Goal: Information Seeking & Learning: Learn about a topic

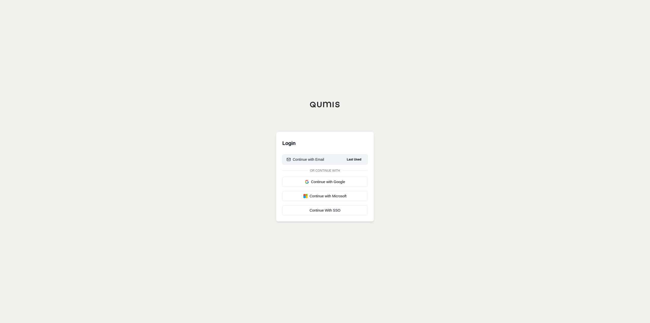
click at [311, 159] on div "Continue with Email" at bounding box center [306, 159] width 38 height 5
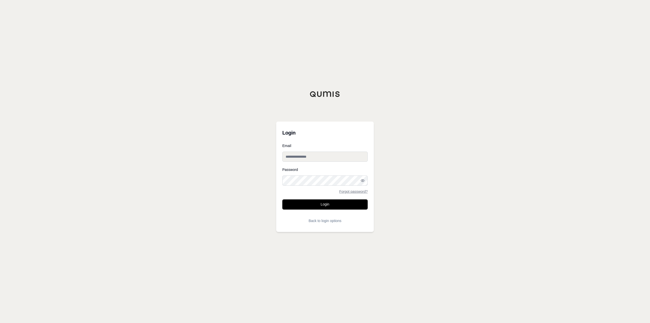
click at [313, 159] on input "Email" at bounding box center [324, 156] width 85 height 10
click at [334, 154] on input "Email" at bounding box center [324, 156] width 85 height 10
click at [319, 154] on input "Email" at bounding box center [324, 156] width 85 height 10
paste input "**********"
type input "**********"
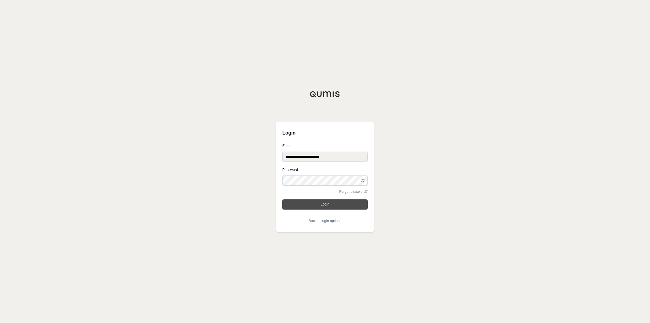
click at [312, 203] on button "Login" at bounding box center [324, 204] width 85 height 10
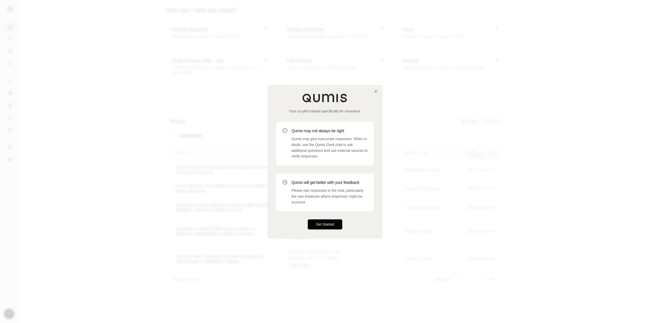
click at [320, 229] on div "Your co-pilot trained specifically for insurance. Qumis may not always be right…" at bounding box center [325, 161] width 114 height 152
click at [323, 226] on button "Get Started" at bounding box center [325, 224] width 35 height 10
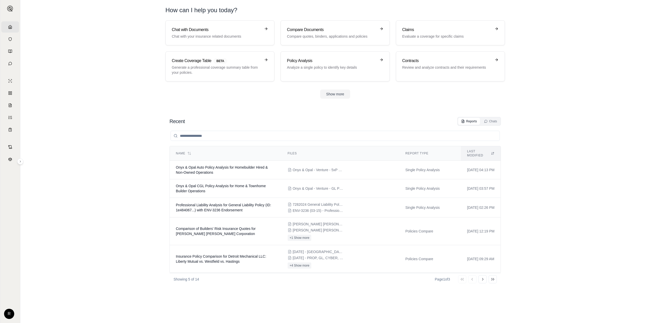
click at [82, 146] on section "Recent Reports Chats Name Files Report Type Last modified Onyx & Opal Auto Poli…" at bounding box center [335, 215] width 626 height 216
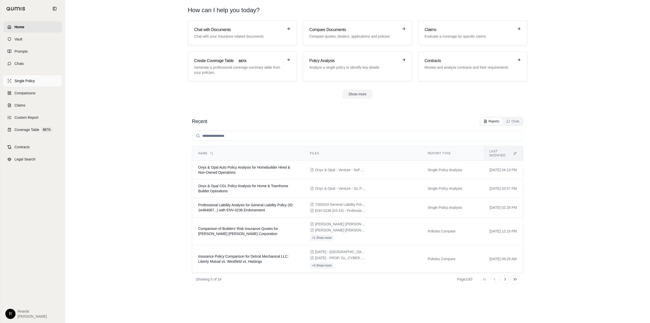
click at [30, 84] on link "Single Policy" at bounding box center [32, 80] width 58 height 11
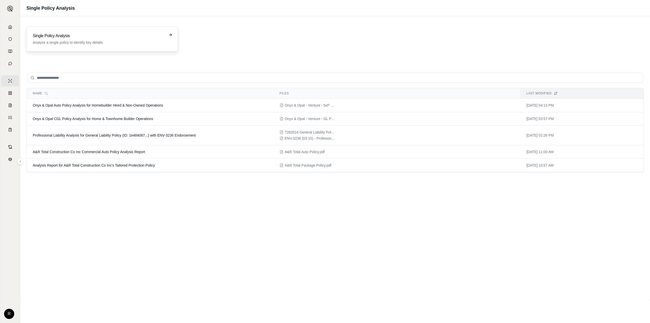
click at [109, 39] on div "Single Policy Analysis Analyze a single policy to identify key details" at bounding box center [99, 39] width 132 height 12
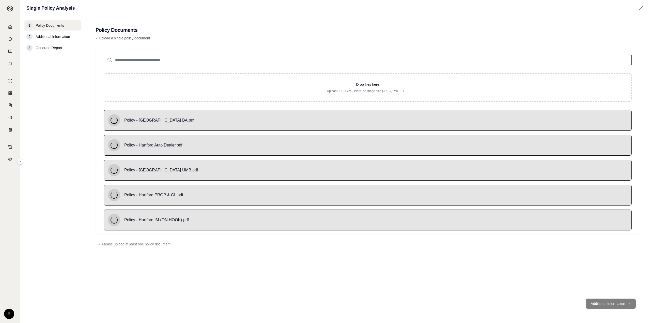
click at [171, 58] on input "search" at bounding box center [368, 60] width 528 height 10
click at [220, 40] on p "• Upload a single policy document" at bounding box center [368, 38] width 544 height 5
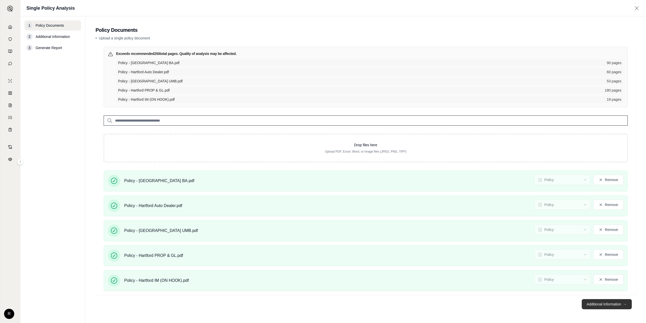
click at [616, 305] on button "Additional Information →" at bounding box center [607, 304] width 50 height 10
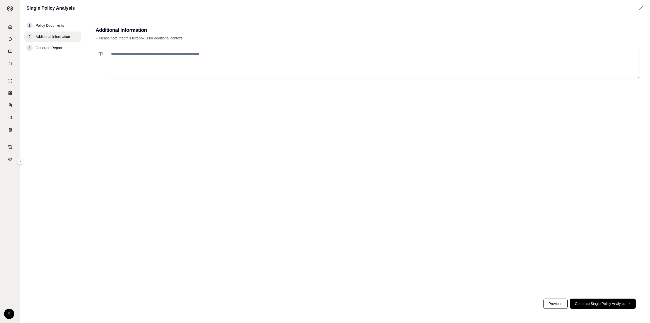
click at [215, 59] on textarea at bounding box center [374, 64] width 532 height 30
click at [135, 54] on textarea "**********" at bounding box center [374, 64] width 532 height 30
click at [269, 52] on textarea "**********" at bounding box center [374, 64] width 532 height 30
click at [272, 52] on textarea "**********" at bounding box center [374, 64] width 532 height 30
click at [283, 53] on textarea "**********" at bounding box center [374, 64] width 532 height 30
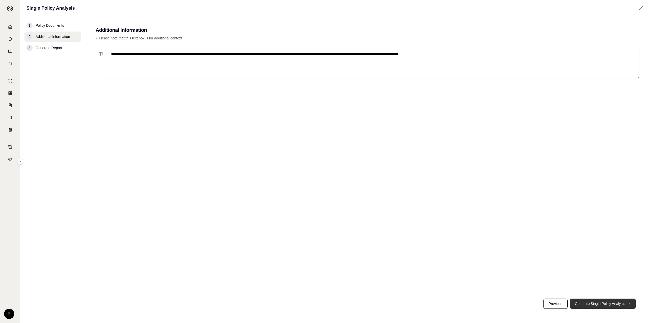
type textarea "**********"
click at [604, 303] on button "Generate Single Policy Analysis →" at bounding box center [603, 303] width 66 height 10
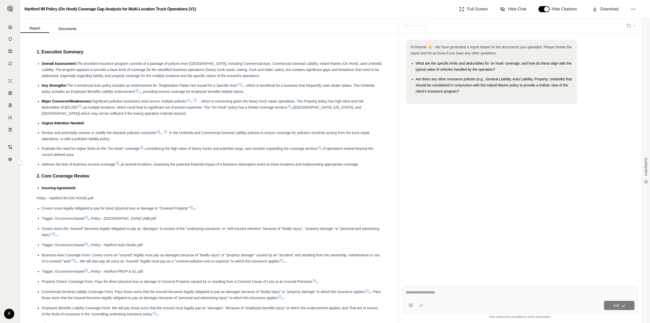
click at [137, 84] on span "The Commercial Auto policy includes an endorsement for "Registration Plates Not…" at bounding box center [152, 85] width 171 height 4
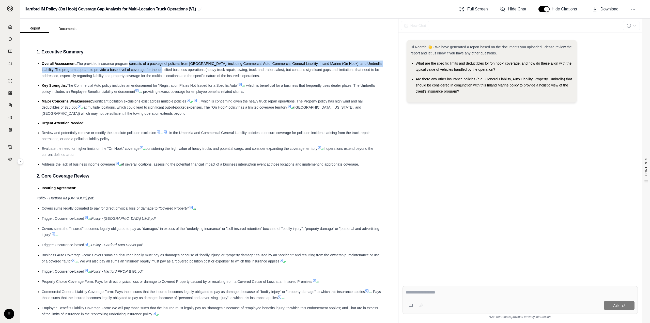
drag, startPoint x: 129, startPoint y: 63, endPoint x: 159, endPoint y: 69, distance: 30.3
click at [159, 69] on span "The provided insurance program consists of a package of policies from [GEOGRAPH…" at bounding box center [212, 70] width 340 height 16
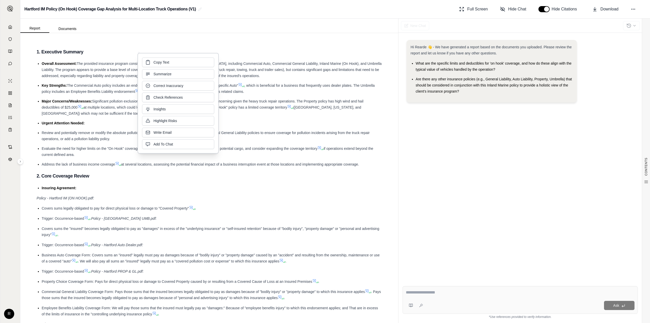
click at [159, 69] on div "Copy Text Summarize Correct Inaccuracy Check References Insights Highlight Risk…" at bounding box center [178, 102] width 72 height 91
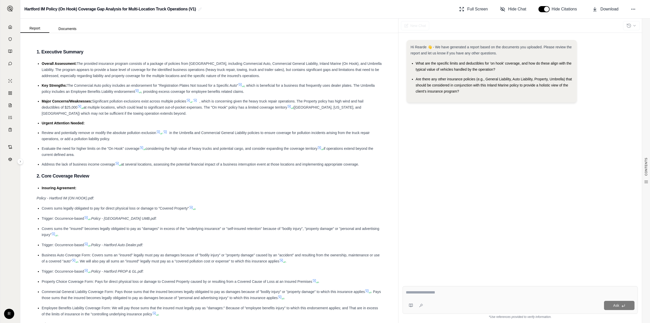
click at [119, 60] on li "Overall Assessment: The provided insurance program consists of a package of pol…" at bounding box center [212, 69] width 340 height 18
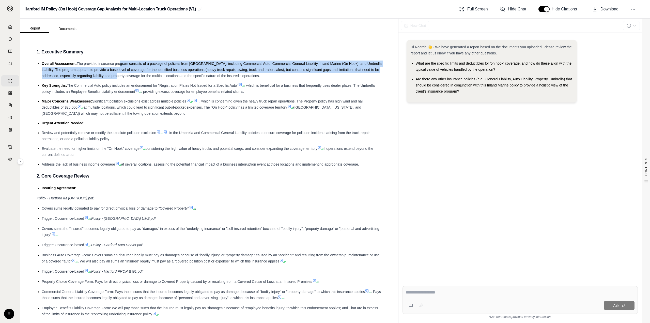
drag, startPoint x: 119, startPoint y: 60, endPoint x: 129, endPoint y: 76, distance: 18.2
click at [129, 76] on li "Overall Assessment: The provided insurance program consists of a package of pol…" at bounding box center [212, 69] width 340 height 18
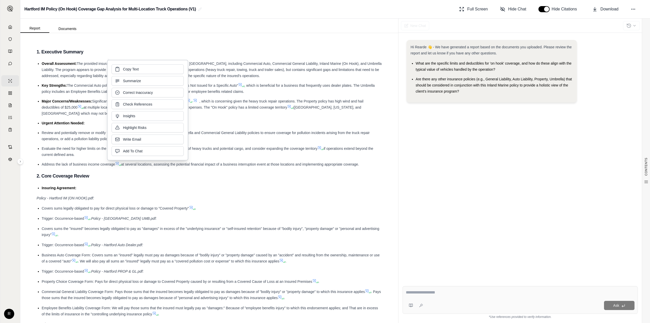
click at [129, 76] on div "Copy Text Summarize Correct Inaccuracy Check References Insights Highlight Risk…" at bounding box center [148, 109] width 72 height 91
click at [96, 71] on span "The provided insurance program consists of a package of policies from [GEOGRAPH…" at bounding box center [212, 70] width 340 height 16
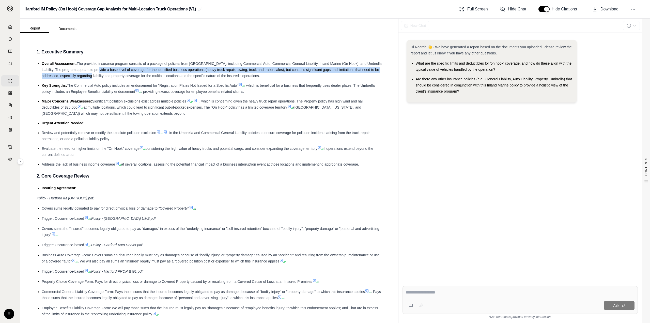
drag, startPoint x: 98, startPoint y: 68, endPoint x: 101, endPoint y: 76, distance: 8.6
click at [101, 76] on span "The provided insurance program consists of a package of policies from [GEOGRAPH…" at bounding box center [212, 70] width 340 height 16
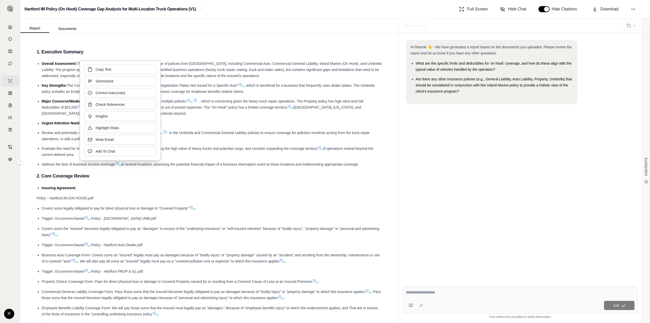
click at [85, 75] on div "Copy Text Summarize Correct Inaccuracy Check References Insights Highlight Risk…" at bounding box center [120, 110] width 72 height 91
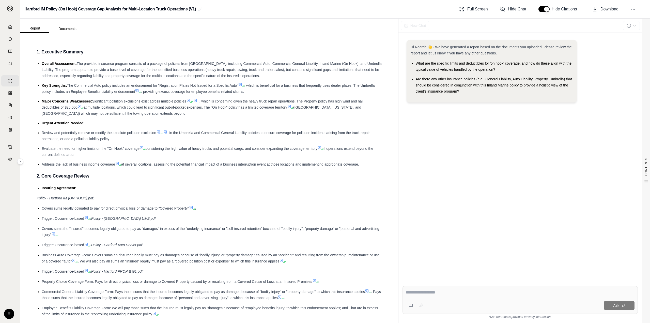
click at [54, 72] on span "The provided insurance program consists of a package of policies from [GEOGRAPH…" at bounding box center [212, 70] width 340 height 16
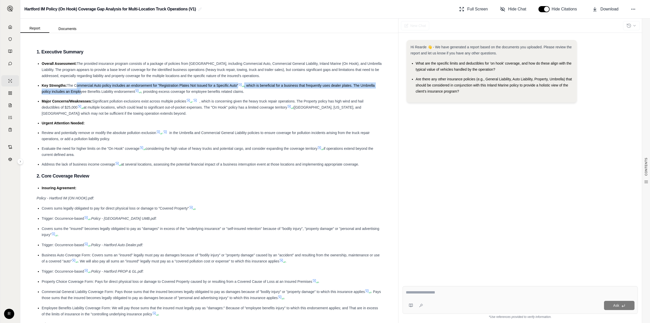
drag, startPoint x: 76, startPoint y: 85, endPoint x: 81, endPoint y: 90, distance: 6.8
click at [81, 90] on li "Key Strengths: The Commercial Auto policy includes an endorsement for "Registra…" at bounding box center [212, 88] width 340 height 12
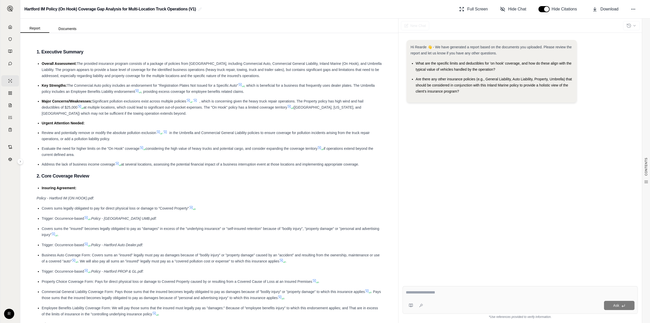
click at [275, 93] on li "Key Strengths: The Commercial Auto policy includes an endorsement for "Registra…" at bounding box center [212, 88] width 340 height 12
drag, startPoint x: 97, startPoint y: 100, endPoint x: 126, endPoint y: 103, distance: 29.5
click at [126, 103] on li "Major Concerns/Weaknesses: Significant pollution exclusions exist across multip…" at bounding box center [212, 107] width 340 height 18
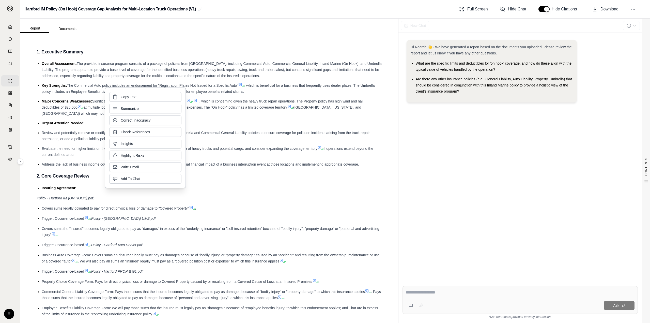
click at [122, 103] on div "Copy Text Summarize Correct Inaccuracy Check References Insights Highlight Risk…" at bounding box center [145, 137] width 72 height 91
click at [117, 99] on button "Copy Text" at bounding box center [145, 96] width 72 height 10
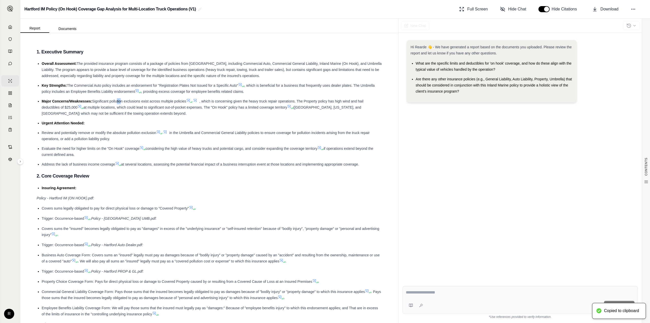
drag, startPoint x: 117, startPoint y: 99, endPoint x: 119, endPoint y: 104, distance: 5.2
click at [119, 104] on li "Major Concerns/Weaknesses: Significant pollution exclusions exist across multip…" at bounding box center [212, 107] width 340 height 18
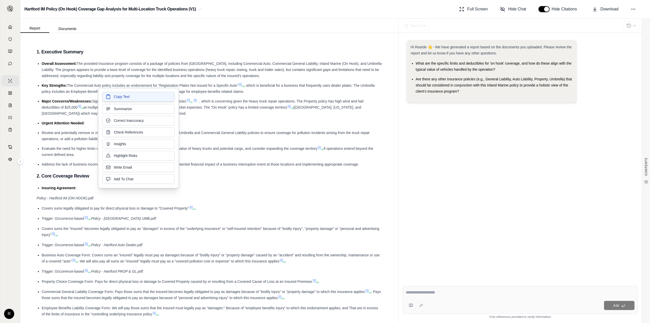
click at [109, 100] on button "Copy Text" at bounding box center [138, 97] width 72 height 10
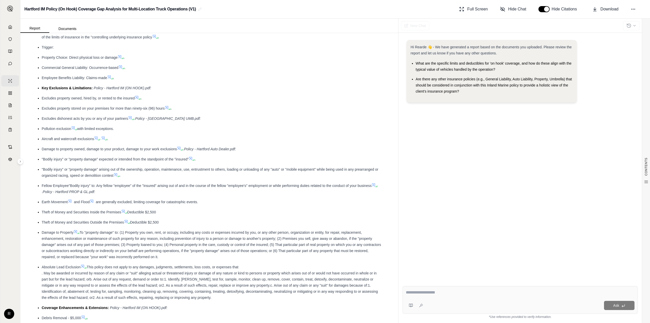
scroll to position [305, 0]
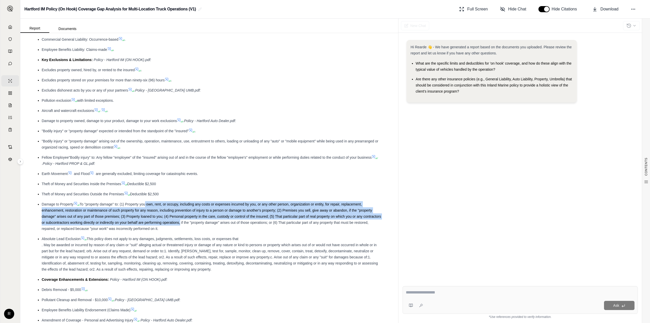
drag, startPoint x: 145, startPoint y: 205, endPoint x: 199, endPoint y: 222, distance: 56.0
click at [199, 222] on span "To "property damage" to: (1) Property you own, rent, or occupy, including any c…" at bounding box center [211, 216] width 339 height 28
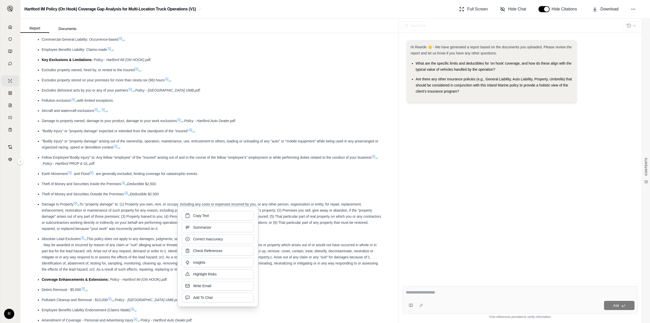
click at [199, 222] on div "Copy Text Summarize Correct Inaccuracy Check References Insights Highlight Risk…" at bounding box center [218, 256] width 72 height 91
click at [160, 211] on span "To "property damage" to: (1) Property you own, rent, or occupy, including any c…" at bounding box center [211, 216] width 339 height 28
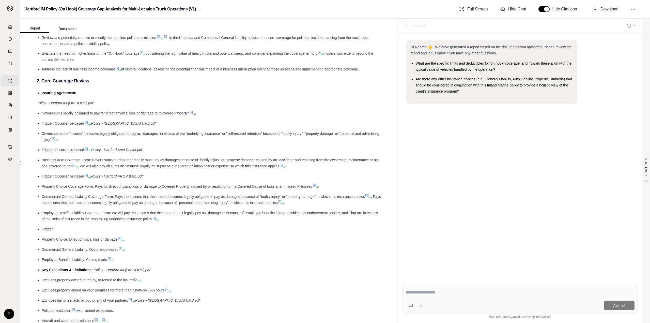
scroll to position [0, 0]
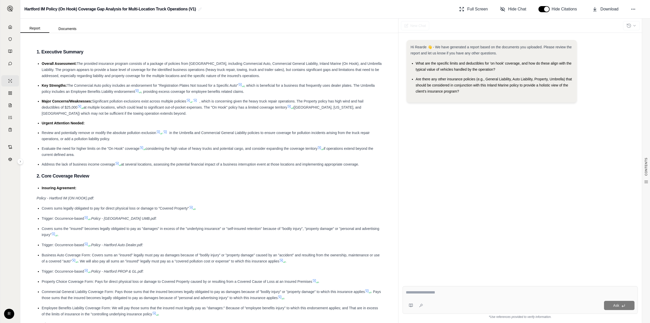
click at [443, 290] on textarea at bounding box center [520, 292] width 229 height 6
type textarea "**********"
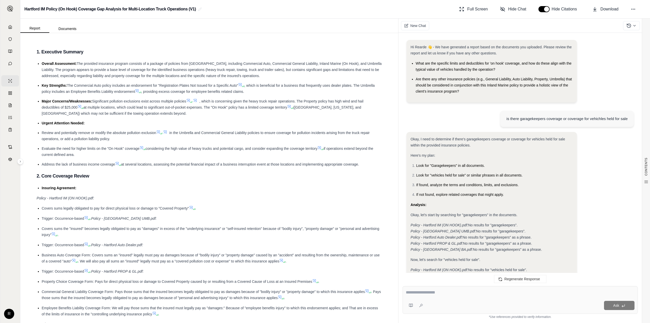
scroll to position [364, 0]
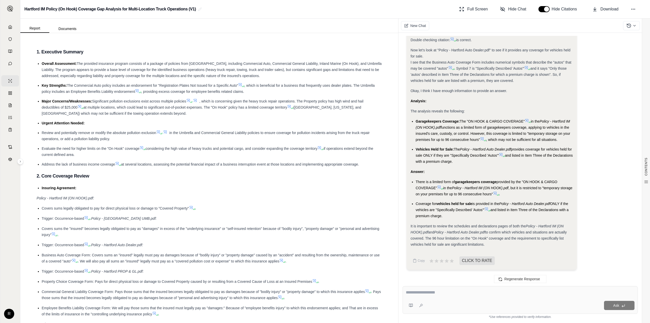
click at [471, 129] on span "functions as a limited form of garagekeepers coverage, applying to vehicles in …" at bounding box center [493, 133] width 155 height 16
drag, startPoint x: 464, startPoint y: 147, endPoint x: 477, endPoint y: 158, distance: 17.3
click at [477, 158] on li "Vehicles Held for Sale: The Policy - Hartford Auto Dealer.pdf provides coverage…" at bounding box center [494, 155] width 157 height 18
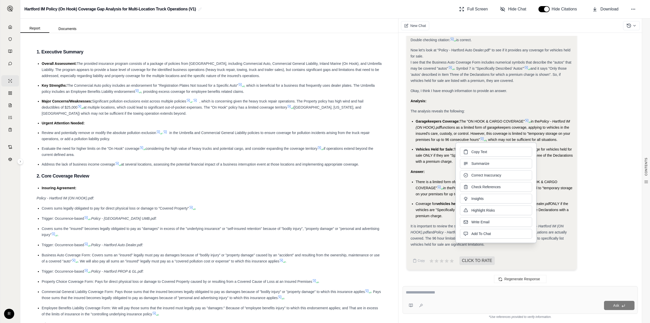
click at [477, 158] on div "Copy Text Summarize Correct Inaccuracy Check References Insights Highlight Risk…" at bounding box center [496, 192] width 72 height 91
click at [425, 158] on li "Vehicles Held for Sale: The Policy - Hartford Auto Dealer.pdf provides coverage…" at bounding box center [494, 155] width 157 height 18
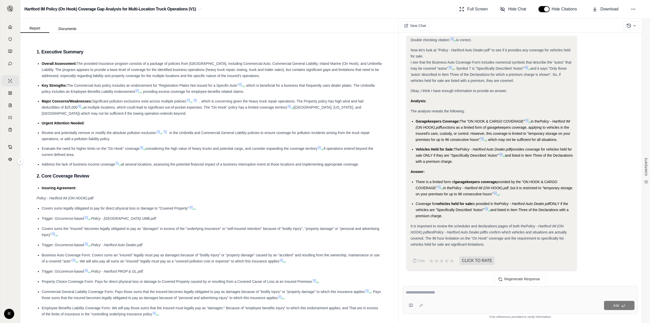
drag, startPoint x: 487, startPoint y: 161, endPoint x: 465, endPoint y: 149, distance: 24.8
click at [465, 149] on li "Vehicles Held for Sale: The Policy - Hartford Auto Dealer.pdf provides coverage…" at bounding box center [494, 155] width 157 height 18
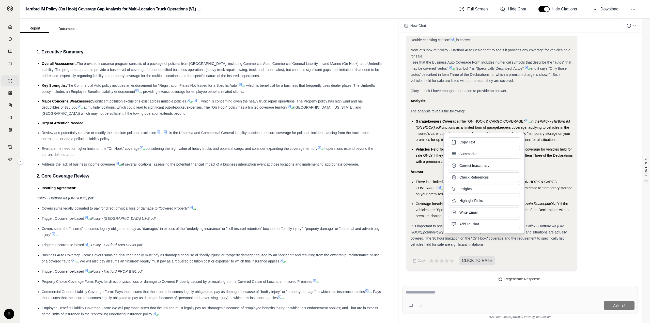
click at [431, 158] on li "Vehicles Held for Sale: The Policy - Hartford Auto Dealer.pdf provides coverage…" at bounding box center [494, 155] width 157 height 18
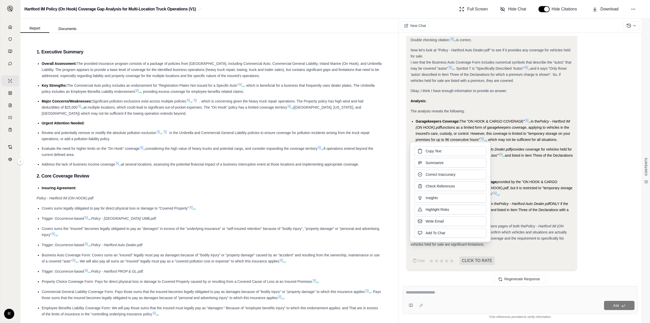
click at [524, 169] on div "Answer:" at bounding box center [492, 171] width 162 height 6
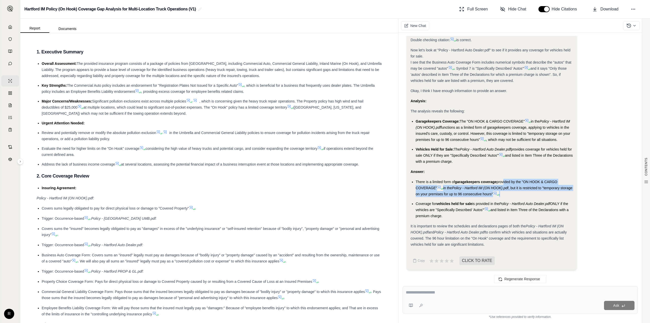
drag, startPoint x: 531, startPoint y: 194, endPoint x: 503, endPoint y: 180, distance: 31.2
click at [503, 180] on li "There is a limited form of garagekeepers coverage provided by the "ON HOOK & CA…" at bounding box center [494, 188] width 157 height 18
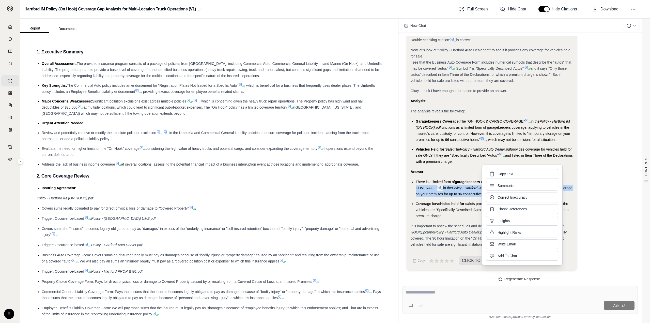
click at [576, 183] on div "Okay, I need to determine if there's garagekeepers coverage or coverage for veh…" at bounding box center [492, 19] width 171 height 502
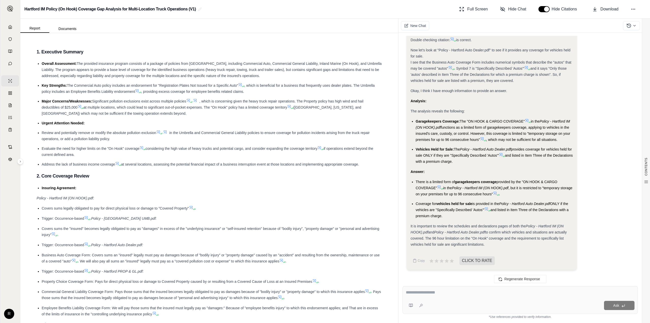
click at [602, 148] on div "Okay, I need to determine if there's garagekeepers coverage or coverage for veh…" at bounding box center [520, 21] width 227 height 506
click at [529, 120] on icon at bounding box center [527, 120] width 4 height 4
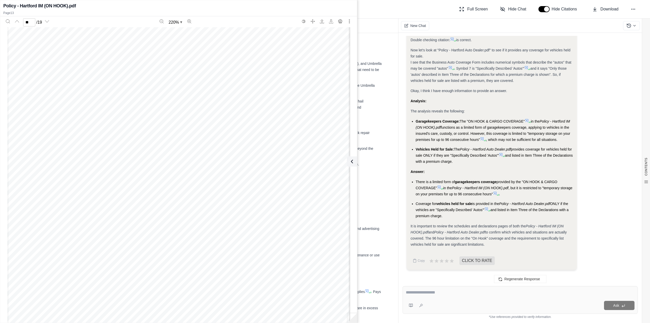
scroll to position [7023, 0]
drag, startPoint x: 470, startPoint y: 131, endPoint x: 470, endPoint y: 143, distance: 12.2
click at [470, 143] on ul "Garagekeepers Coverage: The "ON HOOK & CARGO COVERAGE" in the Policy - Hartford…" at bounding box center [492, 141] width 162 height 46
click at [432, 128] on span "Policy - Hartford IM (ON HOOK).pdf" at bounding box center [493, 124] width 154 height 10
drag, startPoint x: 432, startPoint y: 128, endPoint x: 437, endPoint y: 136, distance: 10.0
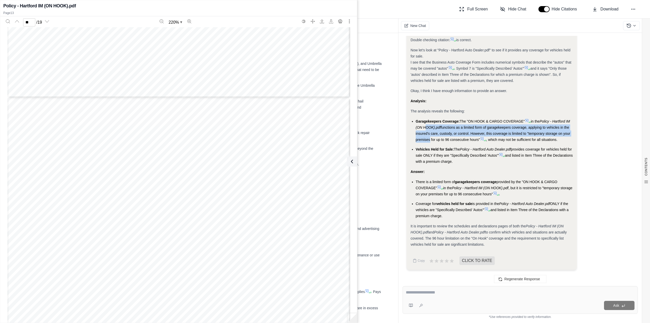
click at [437, 136] on li "Garagekeepers Coverage: The "ON HOOK & CARGO COVERAGE" in the Policy - Hartford…" at bounding box center [494, 130] width 157 height 24
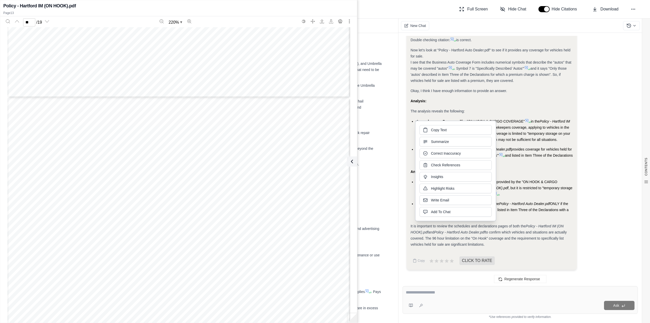
click at [437, 136] on div "Copy Text Summarize Correct Inaccuracy Check References Insights Highlight Risk…" at bounding box center [456, 170] width 72 height 91
click at [425, 120] on div "Copy Text Summarize Correct Inaccuracy Check References Insights Highlight Risk…" at bounding box center [455, 170] width 81 height 101
click at [437, 90] on span "Okay, I think I have enough information to provide an answer." at bounding box center [459, 91] width 97 height 4
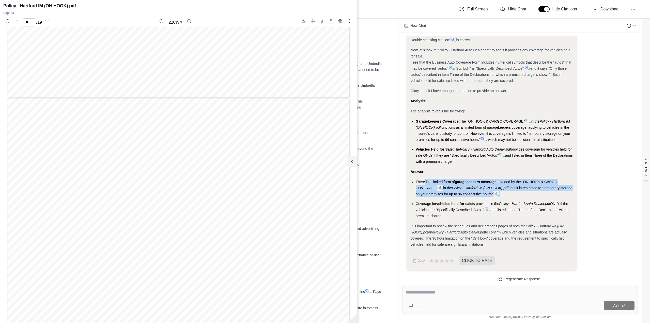
drag, startPoint x: 425, startPoint y: 182, endPoint x: 528, endPoint y: 191, distance: 104.1
click at [528, 191] on li "There is a limited form of garagekeepers coverage provided by the "ON HOOK & CA…" at bounding box center [494, 188] width 157 height 18
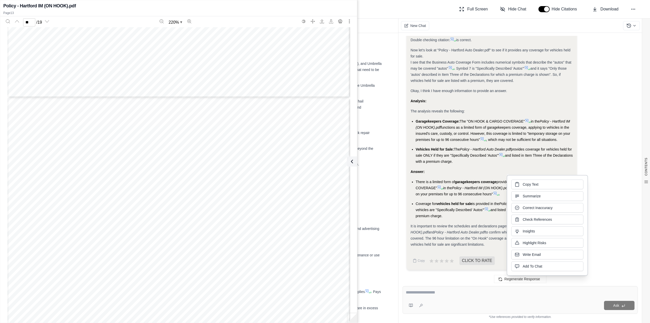
click at [499, 168] on div "Okay, I need to determine if there's garagekeepers coverage or coverage for veh…" at bounding box center [492, 9] width 162 height 475
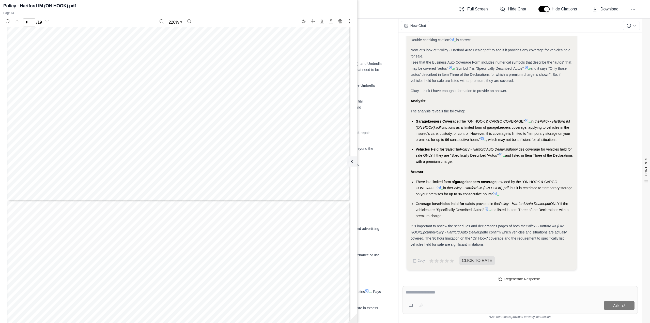
scroll to position [1194, 0]
click at [486, 139] on icon at bounding box center [484, 140] width 3 height 3
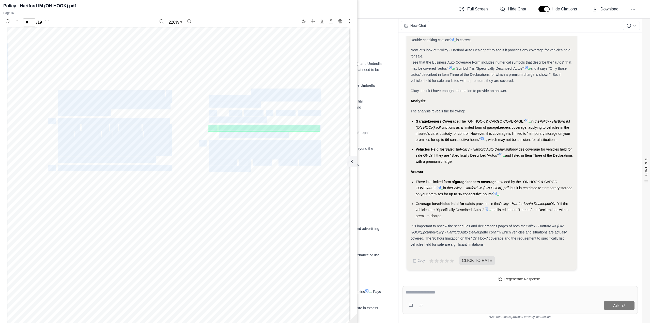
drag, startPoint x: 227, startPoint y: 84, endPoint x: 249, endPoint y: 93, distance: 23.7
click at [249, 93] on div "A person or organization may sue us to 9. The Insured agrees that in the event …" at bounding box center [178, 248] width 343 height 443
click at [249, 93] on span "property of others on or in those vehicles or" at bounding box center [264, 92] width 111 height 6
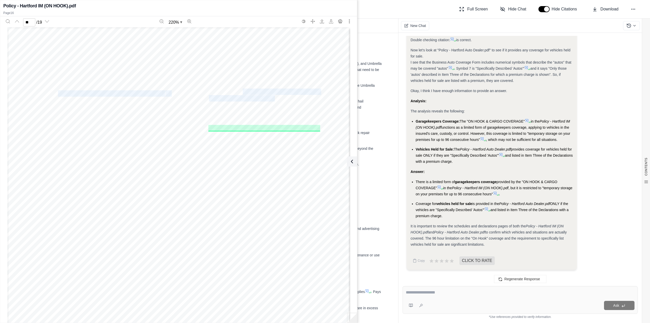
drag, startPoint x: 242, startPoint y: 90, endPoint x: 272, endPoint y: 95, distance: 30.5
click at [272, 95] on div "A person or organization may sue us to 9. The Insured agrees that in the event …" at bounding box center [178, 248] width 343 height 443
click at [272, 96] on span "trailers, accepted into your care, custody or" at bounding box center [264, 99] width 111 height 6
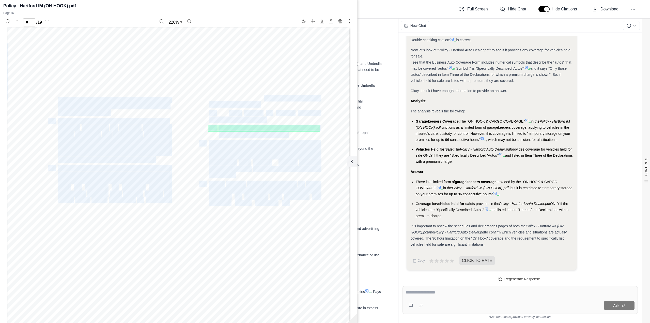
drag, startPoint x: 263, startPoint y: 97, endPoint x: 272, endPoint y: 103, distance: 11.2
click at [272, 103] on div "A person or organization may sue us to 9. The Insured agrees that in the event …" at bounding box center [178, 248] width 343 height 443
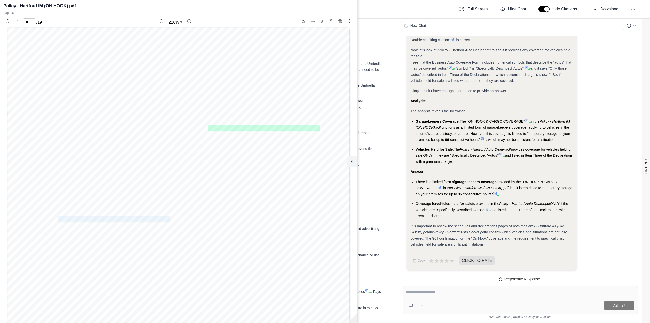
drag, startPoint x: 265, startPoint y: 120, endPoint x: 241, endPoint y: 113, distance: 25.1
click at [241, 113] on div "A person or organization may sue us to 9. The Insured agrees that in the event …" at bounding box center [178, 248] width 343 height 443
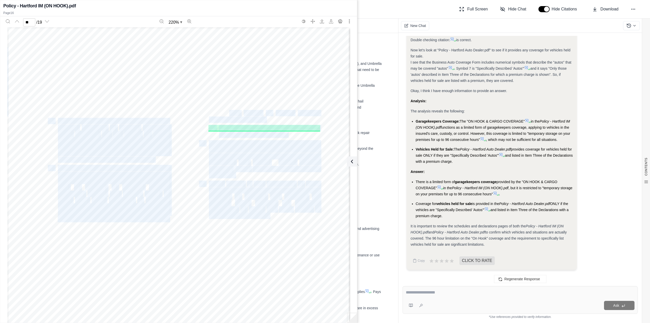
drag, startPoint x: 229, startPoint y: 112, endPoint x: 273, endPoint y: 119, distance: 45.1
click at [273, 119] on div "A person or organization may sue us to 9. The Insured agrees that in the event …" at bounding box center [178, 248] width 343 height 443
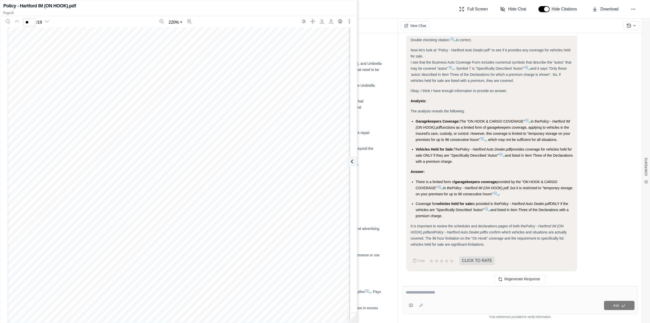
scroll to position [7184, 0]
type input "**"
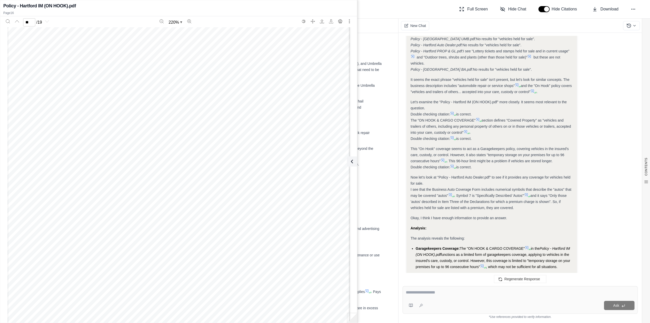
scroll to position [364, 0]
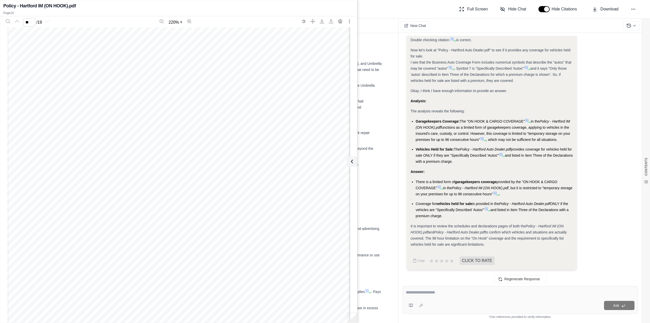
click at [459, 293] on textarea at bounding box center [520, 292] width 229 height 6
type textarea "**********"
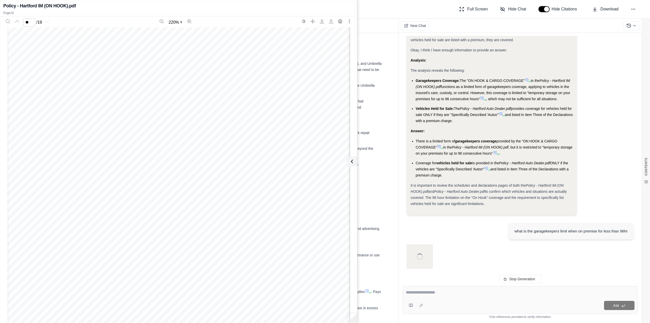
scroll to position [405, 0]
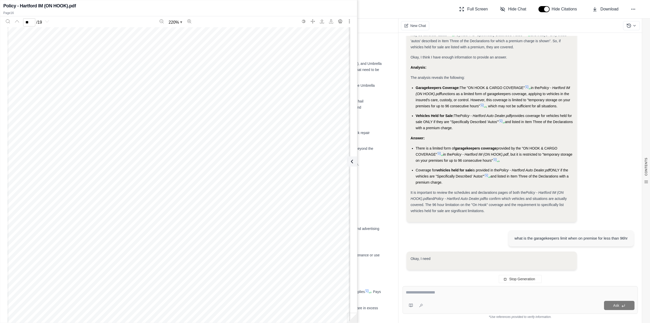
click at [165, 136] on div "Form G-3418-0 PRODUCER COMPENSATION NOTICE You can review and obtain informatio…" at bounding box center [178, 128] width 343 height 443
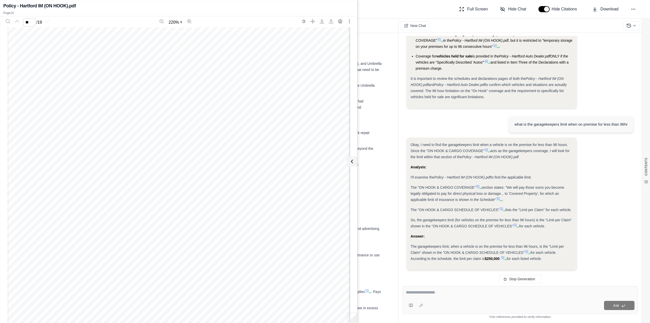
scroll to position [517, 0]
drag, startPoint x: 445, startPoint y: 138, endPoint x: 468, endPoint y: 153, distance: 27.1
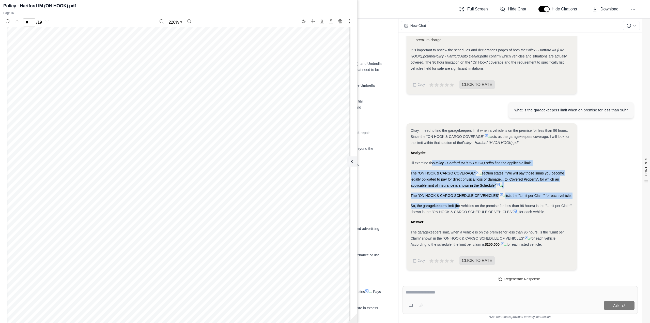
drag, startPoint x: 432, startPoint y: 159, endPoint x: 459, endPoint y: 208, distance: 56.9
click at [459, 208] on div "Okay, I need to find the garagekeepers limit when a vehicle is on the premise f…" at bounding box center [492, 187] width 162 height 120
click at [426, 206] on span "So, the garagekeepers limit (for vehicles on the premise for less than 96 hours…" at bounding box center [491, 209] width 161 height 10
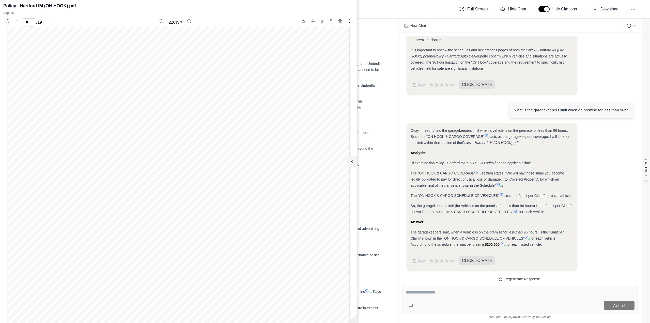
click at [576, 226] on div "Okay, I need to find the garagekeepers limit when a vehicle is on the premise f…" at bounding box center [492, 196] width 171 height 146
drag, startPoint x: 547, startPoint y: 247, endPoint x: 543, endPoint y: 221, distance: 26.4
click at [543, 221] on div "Okay, I need to find the garagekeepers limit when a vehicle is on the premise f…" at bounding box center [492, 187] width 162 height 120
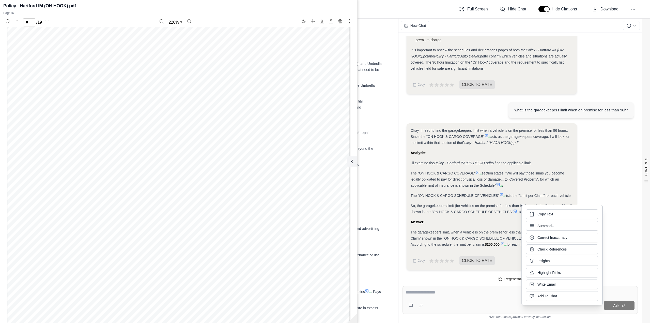
click at [481, 219] on div "Answer:" at bounding box center [492, 222] width 162 height 6
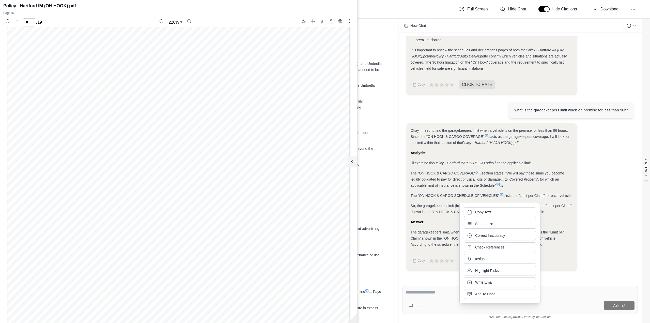
click at [622, 220] on div "Okay, I need to find the garagekeepers limit when a vehicle is on the premise f…" at bounding box center [520, 198] width 227 height 150
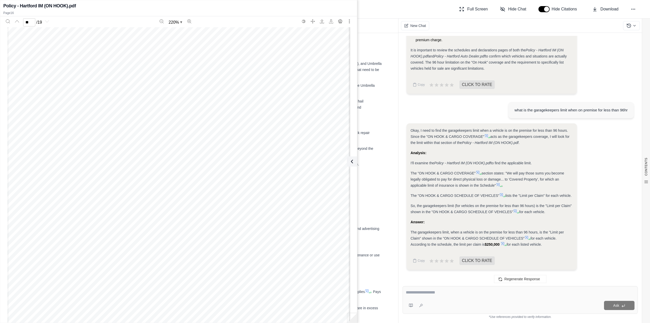
click at [506, 292] on textarea at bounding box center [520, 292] width 229 height 6
type textarea "*"
type textarea "**********"
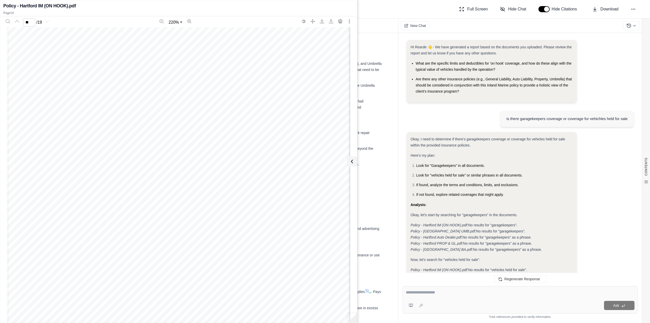
scroll to position [0, 0]
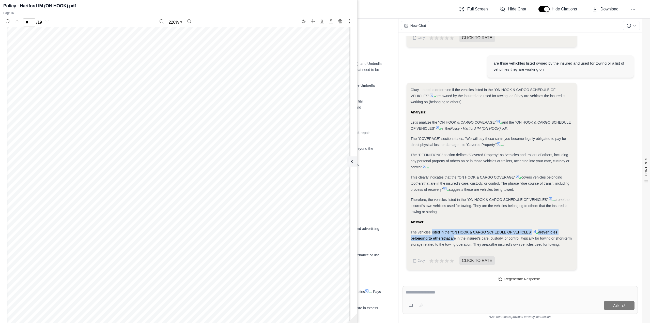
drag, startPoint x: 432, startPoint y: 230, endPoint x: 453, endPoint y: 240, distance: 23.0
click at [453, 240] on div "The vehicles listed in the "ON HOOK & CARGO SCHEDULE OF VEHICLES" are vehicles …" at bounding box center [492, 238] width 162 height 18
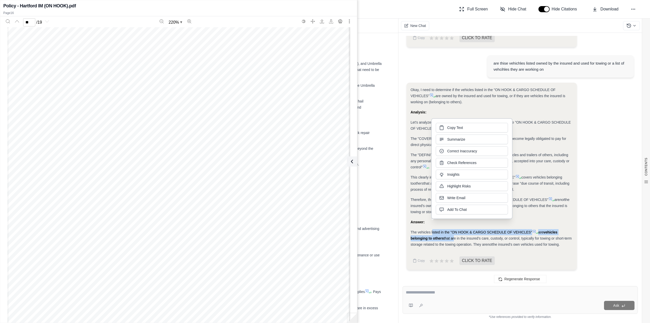
click at [453, 240] on span "that are in the insured's care, custody, or control, typically for towing or sh…" at bounding box center [491, 241] width 161 height 10
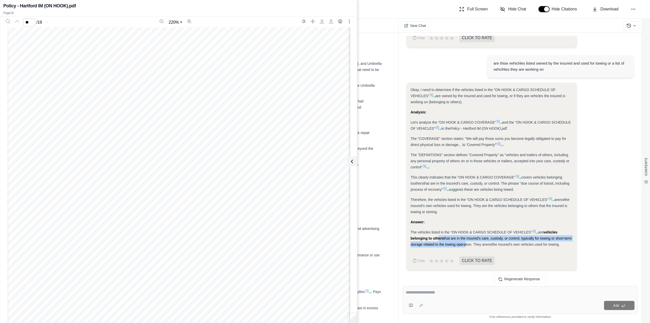
drag, startPoint x: 438, startPoint y: 238, endPoint x: 464, endPoint y: 244, distance: 27.5
click at [464, 244] on div "The vehicles listed in the "ON HOOK & CARGO SCHEDULE OF VEHICLES" are vehicles …" at bounding box center [492, 238] width 162 height 18
click at [462, 239] on span "that are in the insured's care, custody, or control, typically for towing or sh…" at bounding box center [491, 241] width 161 height 10
click at [518, 241] on div "The vehicles listed in the "ON HOOK & CARGO SCHEDULE OF VEHICLES" are vehicles …" at bounding box center [492, 238] width 162 height 18
drag, startPoint x: 477, startPoint y: 301, endPoint x: 480, endPoint y: 297, distance: 4.9
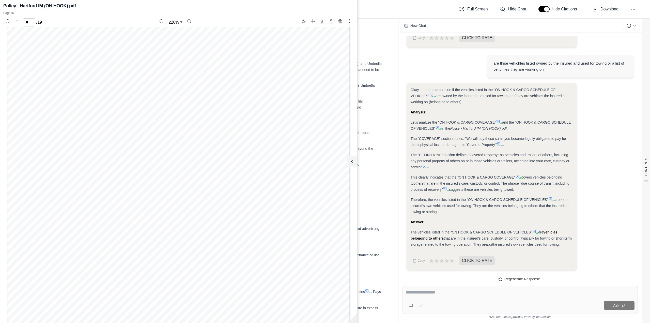
click at [477, 300] on div "Ask" at bounding box center [520, 305] width 229 height 10
click at [480, 296] on div at bounding box center [520, 293] width 229 height 8
click at [453, 294] on textarea at bounding box center [520, 292] width 229 height 6
type textarea "**********"
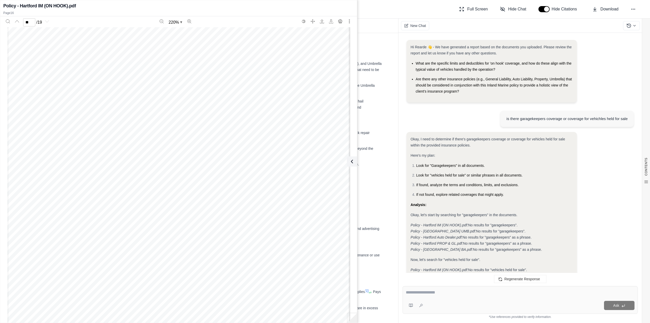
scroll to position [984, 0]
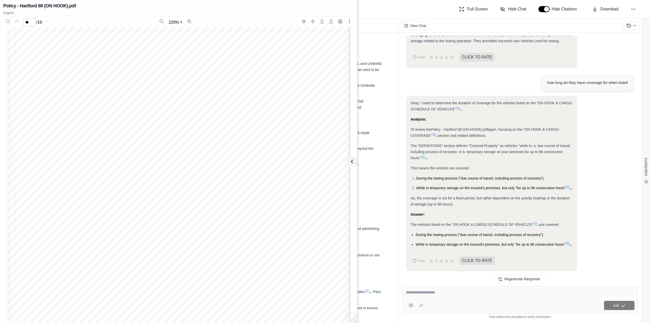
click at [456, 295] on textarea at bounding box center [520, 292] width 229 height 6
type textarea "**********"
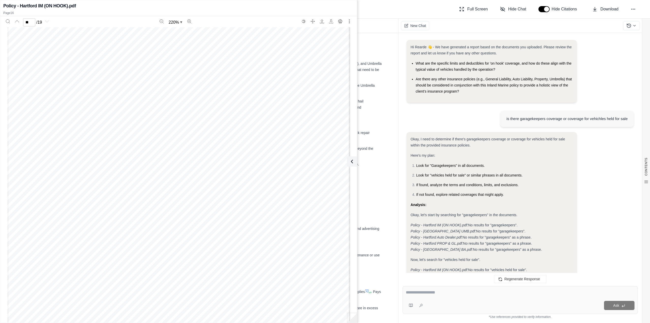
scroll to position [1255, 0]
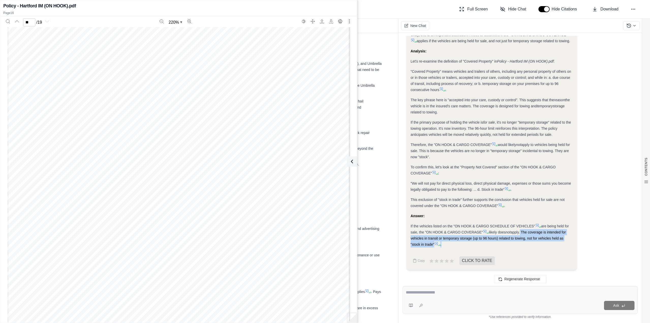
drag, startPoint x: 523, startPoint y: 230, endPoint x: 538, endPoint y: 244, distance: 20.9
click at [538, 244] on div "If the vehicles listed on the "ON HOOK & CARGO SCHEDULE OF VEHICLES" are being …" at bounding box center [492, 235] width 162 height 24
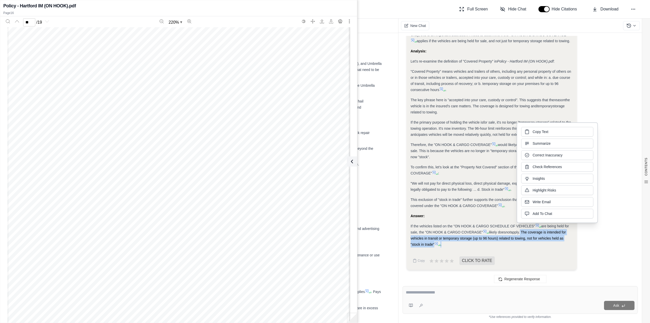
click at [538, 244] on div "If the vehicles listed on the "ON HOOK & CARGO SCHEDULE OF VEHICLES" are being …" at bounding box center [492, 235] width 162 height 24
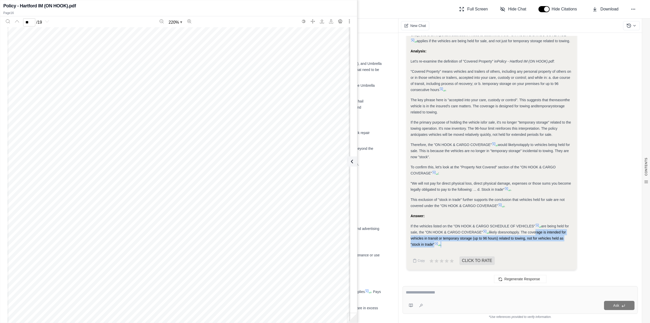
drag, startPoint x: 537, startPoint y: 242, endPoint x: 537, endPoint y: 233, distance: 9.2
click at [537, 233] on div "If the vehicles listed on the "ON HOOK & CARGO SCHEDULE OF VEHICLES" are being …" at bounding box center [492, 235] width 162 height 24
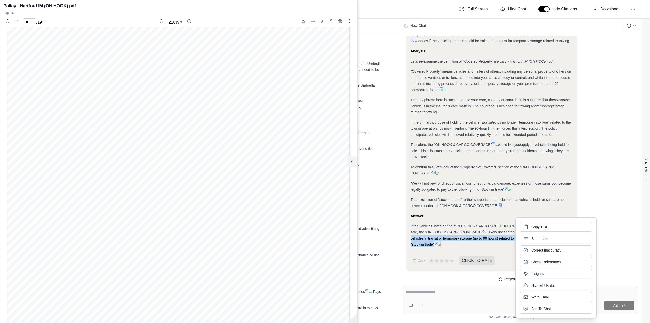
click at [485, 243] on div "If the vehicles listed on the "ON HOOK & CARGO SCHEDULE OF VEHICLES" are being …" at bounding box center [492, 235] width 162 height 24
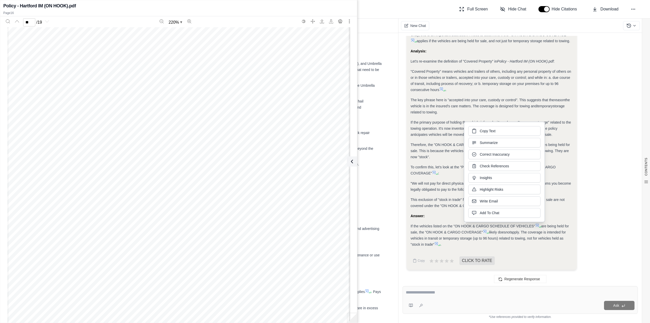
click at [507, 236] on span "apply. The coverage is intended for vehicles in transit or temporary storage (u…" at bounding box center [488, 238] width 155 height 16
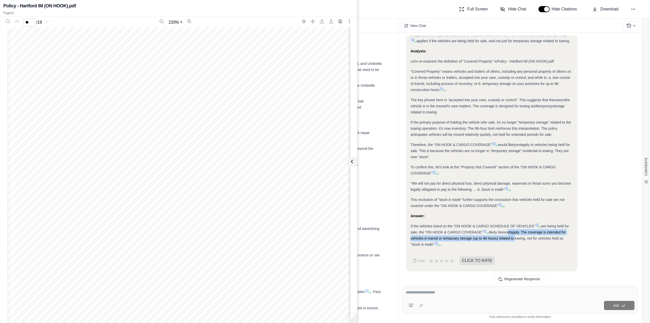
drag, startPoint x: 512, startPoint y: 235, endPoint x: 513, endPoint y: 239, distance: 3.8
click at [513, 239] on div "If the vehicles listed on the "ON HOOK & CARGO SCHEDULE OF VEHICLES" are being …" at bounding box center [492, 235] width 162 height 24
click at [513, 239] on span "apply. The coverage is intended for vehicles in transit or temporary storage (u…" at bounding box center [488, 238] width 155 height 16
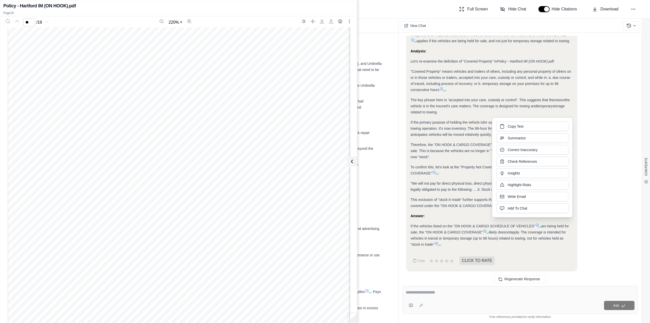
click at [458, 196] on div "Okay, this is an important distinction. I need to determine if the "ON HOOK & C…" at bounding box center [492, 140] width 162 height 216
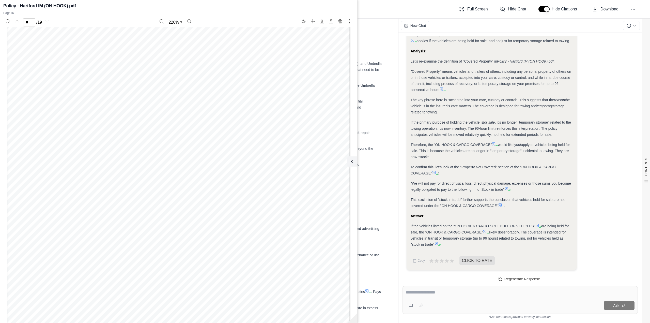
click at [471, 295] on textarea at bounding box center [520, 292] width 229 height 6
type textarea "**********"
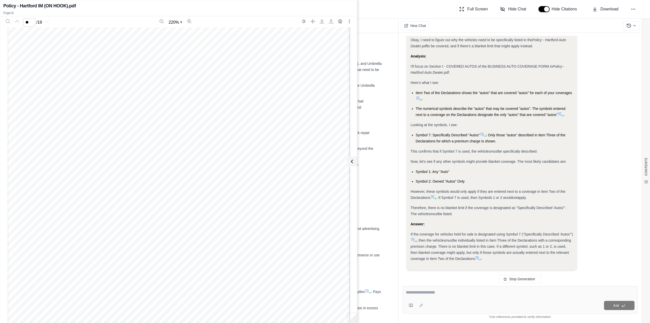
scroll to position [1451, 0]
drag, startPoint x: 462, startPoint y: 235, endPoint x: 468, endPoint y: 241, distance: 9.2
click at [468, 241] on div "If the coverage for vehicles held for sale is designated using Symbol 7 ("Speci…" at bounding box center [492, 246] width 162 height 30
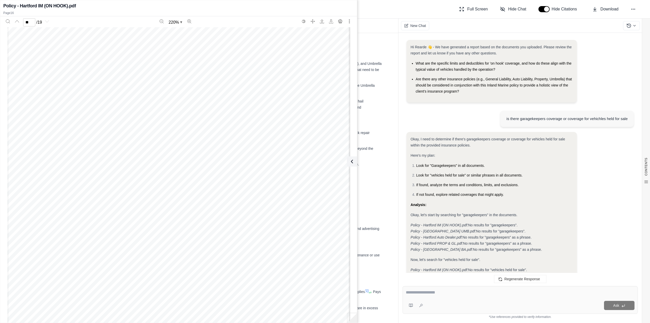
scroll to position [1536, 0]
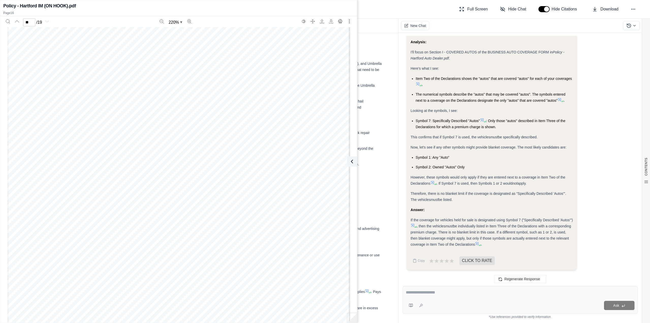
click at [449, 243] on span "be individually listed in Item Three of the Declarations with a corresponding p…" at bounding box center [491, 235] width 161 height 22
drag, startPoint x: 458, startPoint y: 227, endPoint x: 461, endPoint y: 236, distance: 9.3
click at [461, 236] on span "be individually listed in Item Three of the Declarations with a corresponding p…" at bounding box center [491, 235] width 161 height 22
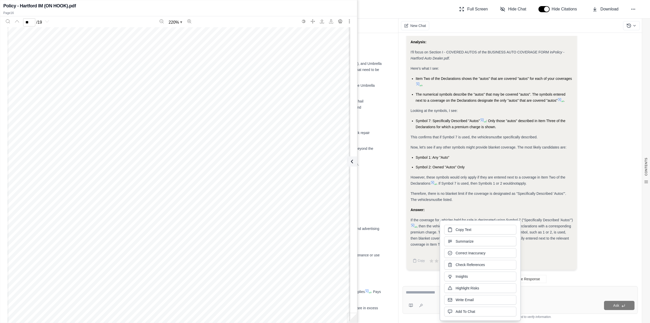
click at [461, 236] on div "Copy Text Summarize Correct Inaccuracy Check References Insights Highlight Risk…" at bounding box center [480, 270] width 72 height 91
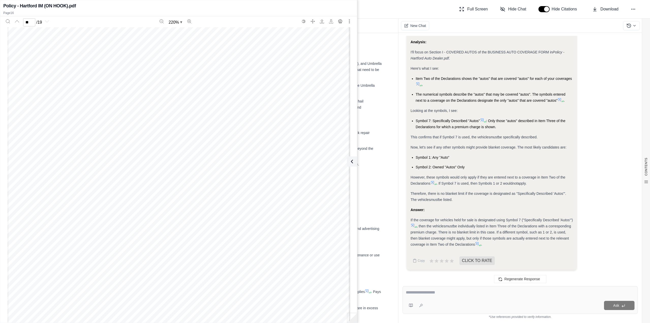
click at [428, 237] on span "be individually listed in Item Three of the Declarations with a corresponding p…" at bounding box center [491, 235] width 161 height 22
drag, startPoint x: 438, startPoint y: 237, endPoint x: 439, endPoint y: 241, distance: 3.9
click at [439, 241] on div "If the coverage for vehicles held for sale is designated using Symbol 7 ("Speci…" at bounding box center [492, 232] width 162 height 30
click at [439, 240] on div "If the coverage for vehicles held for sale is designated using Symbol 7 ("Speci…" at bounding box center [492, 232] width 162 height 30
drag, startPoint x: 422, startPoint y: 240, endPoint x: 439, endPoint y: 243, distance: 17.1
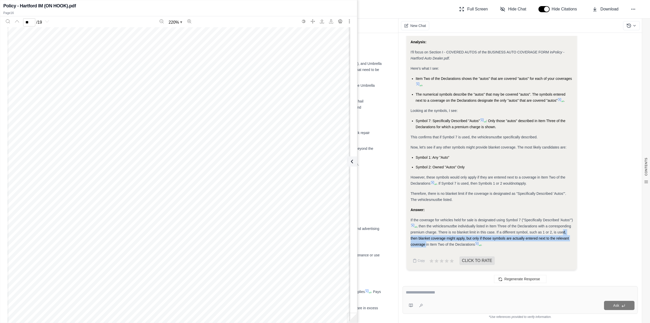
click at [439, 243] on span "be individually listed in Item Three of the Declarations with a corresponding p…" at bounding box center [491, 235] width 161 height 22
click at [438, 243] on span "be individually listed in Item Three of the Declarations with a corresponding p…" at bounding box center [491, 235] width 161 height 22
drag, startPoint x: 435, startPoint y: 239, endPoint x: 436, endPoint y: 243, distance: 4.6
click at [436, 243] on span "be individually listed in Item Three of the Declarations with a corresponding p…" at bounding box center [491, 235] width 161 height 22
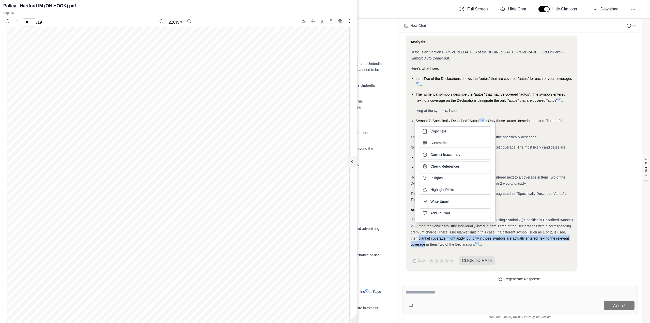
click at [436, 243] on span "be individually listed in Item Three of the Declarations with a corresponding p…" at bounding box center [491, 235] width 161 height 22
click at [549, 246] on div "If the coverage for vehicles held for sale is designated using Symbol 7 ("Speci…" at bounding box center [492, 232] width 162 height 30
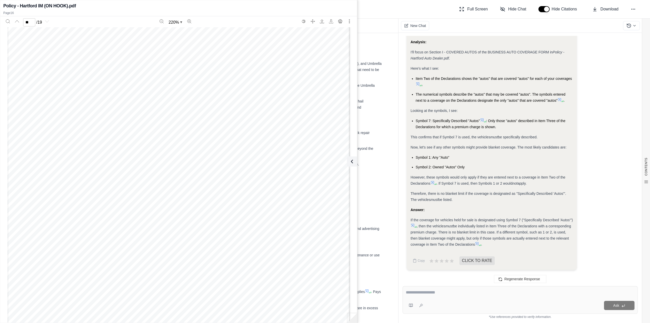
click at [459, 299] on div "Ask" at bounding box center [520, 300] width 235 height 28
type textarea "**********"
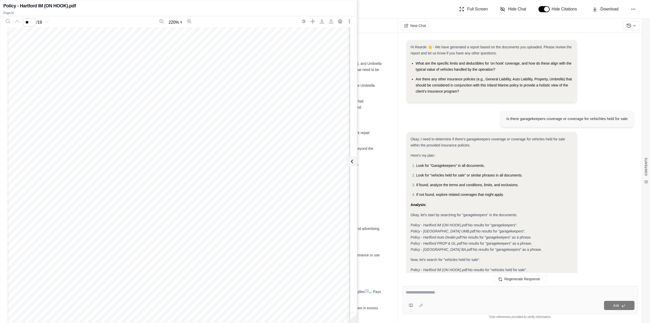
scroll to position [1742, 0]
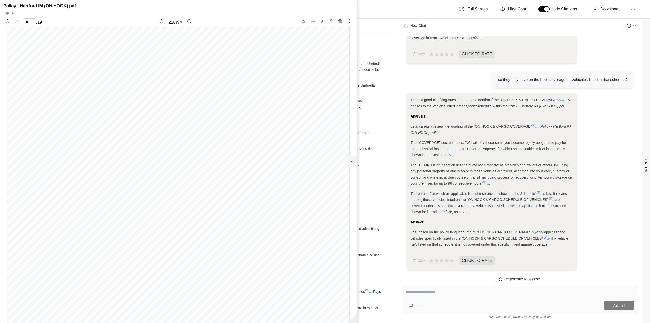
drag, startPoint x: 451, startPoint y: 244, endPoint x: 483, endPoint y: 244, distance: 32.8
drag, startPoint x: 418, startPoint y: 231, endPoint x: 453, endPoint y: 241, distance: 36.7
click at [453, 241] on div "Yes, based on the policy language, the "ON HOOK & CARGO COVERAGE" only applies …" at bounding box center [492, 238] width 162 height 18
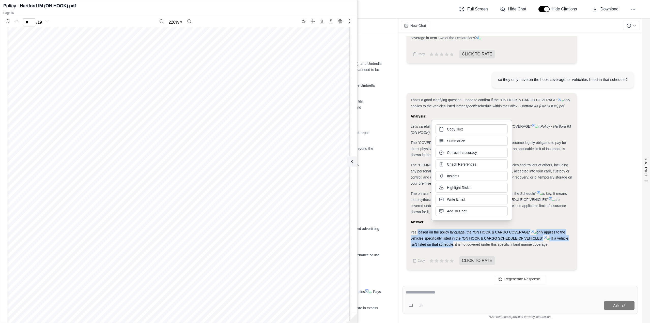
click at [453, 241] on div "Yes, based on the policy language, the "ON HOOK & CARGO COVERAGE" only applies …" at bounding box center [492, 238] width 162 height 18
click at [552, 244] on div "Yes, based on the policy language, the "ON HOOK & CARGO COVERAGE" only applies …" at bounding box center [492, 238] width 162 height 18
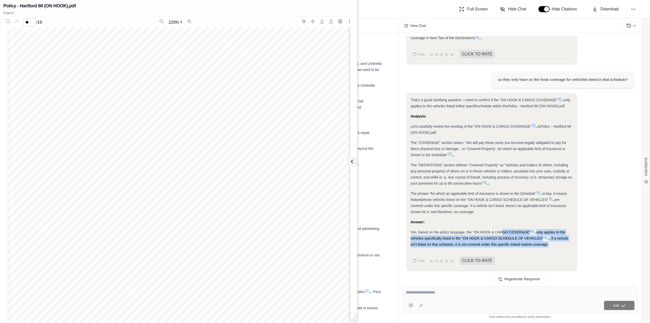
drag, startPoint x: 554, startPoint y: 244, endPoint x: 502, endPoint y: 231, distance: 53.5
click at [502, 231] on div "Yes, based on the policy language, the "ON HOOK & CARGO COVERAGE" only applies …" at bounding box center [492, 238] width 162 height 18
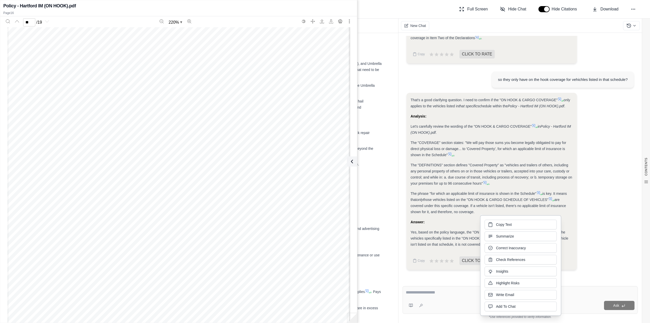
click at [461, 231] on span "Yes, based on the policy language, the "ON HOOK & CARGO COVERAGE"" at bounding box center [471, 232] width 120 height 4
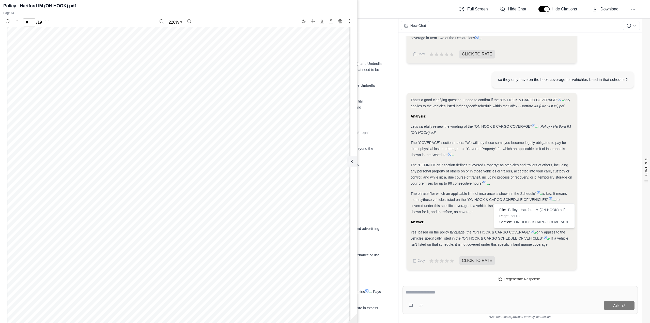
click at [533, 229] on icon at bounding box center [532, 231] width 4 height 4
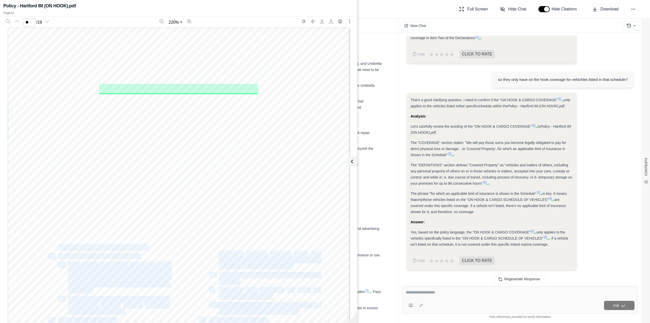
drag, startPoint x: 118, startPoint y: 107, endPoint x: 149, endPoint y: 144, distance: 48.5
click at [149, 144] on div "37 OP0387 [DATE] MS SEE IH1204 INTERTECH LEASING INC POLICY NUMBER: COMMERCIAL …" at bounding box center [178, 248] width 343 height 443
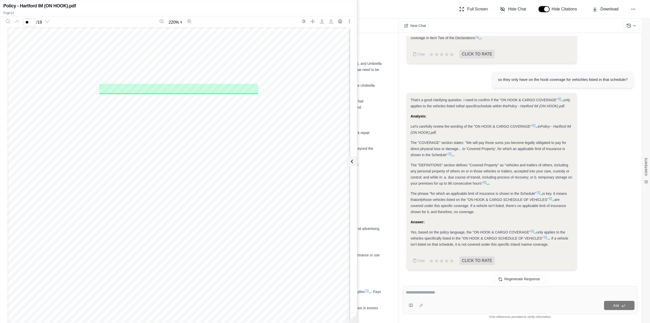
click at [135, 132] on span "words "we", "us" and "our" refer to the Company providing this insurance." at bounding box center [128, 134] width 180 height 6
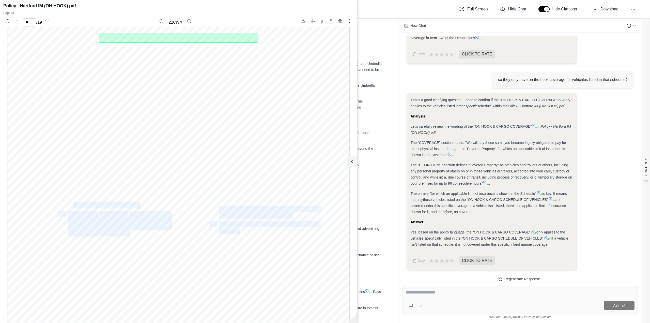
drag, startPoint x: 71, startPoint y: 205, endPoint x: 129, endPoint y: 232, distance: 63.2
click at [129, 232] on div "37 OP0387 [DATE] MS SEE IH1204 INTERTECH LEASING INC POLICY NUMBER: COMMERCIAL …" at bounding box center [178, 197] width 343 height 443
click at [129, 232] on span "delay in payment, denial or settlement of" at bounding box center [118, 233] width 101 height 6
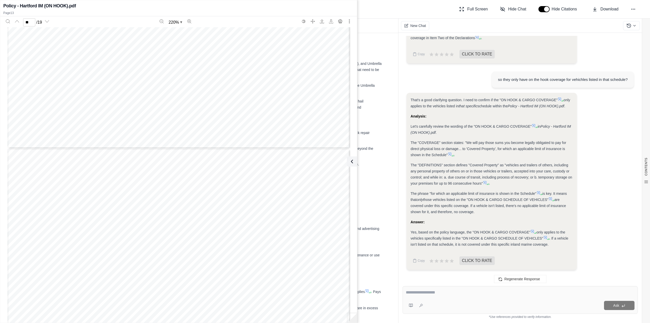
scroll to position [7099, 0]
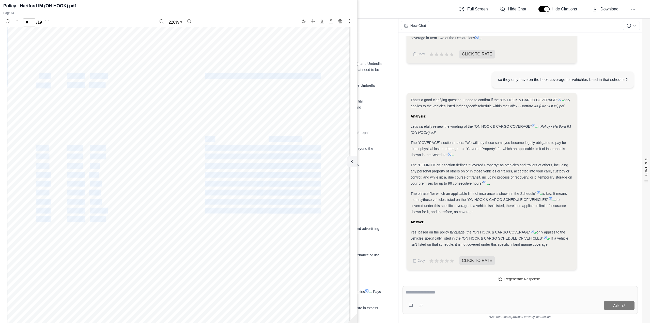
drag, startPoint x: 39, startPoint y: 73, endPoint x: 214, endPoint y: 138, distance: 187.1
click at [214, 138] on div "001 1995 PTRB [US_VEHICLE_IDENTIFICATION_NUMBER] $250,000. 002 1996 INTL $250,0…" at bounding box center [178, 243] width 343 height 443
click at [214, 138] on span "[US_VEHICLE_IDENTIFICATION_NUMBER]" at bounding box center [261, 138] width 113 height 5
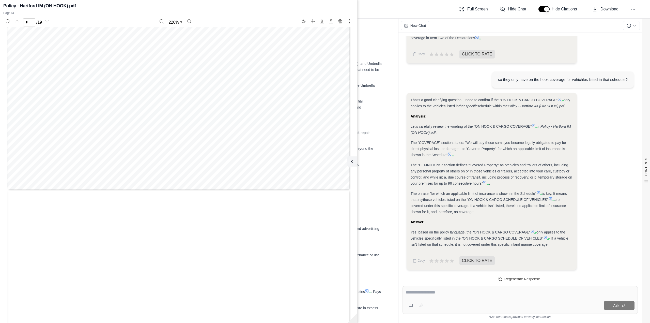
scroll to position [392, 0]
drag, startPoint x: 241, startPoint y: 200, endPoint x: 127, endPoint y: 14, distance: 218.4
click at [188, 143] on div "Commercial Inland Marine Business Insurance Policy Form MS 17 01 03 14 Epolicy …" at bounding box center [178, 248] width 343 height 443
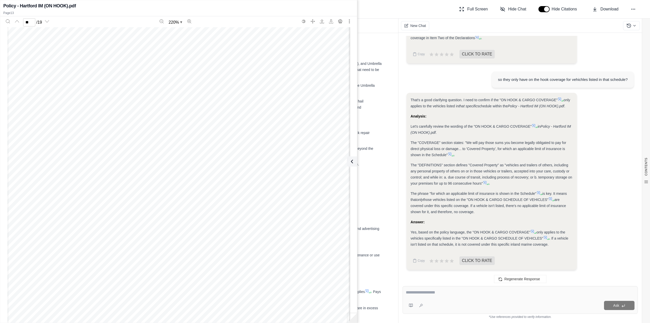
type input "**"
click at [437, 300] on div "Ask" at bounding box center [520, 300] width 235 height 28
type textarea "**********"
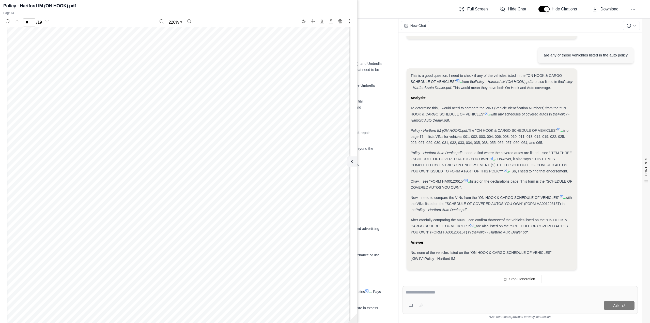
scroll to position [1880, 0]
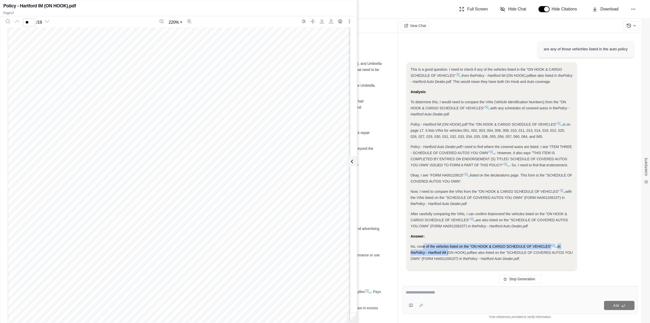
drag, startPoint x: 423, startPoint y: 246, endPoint x: 443, endPoint y: 252, distance: 21.7
click at [443, 252] on div "No, none of the vehicles listed on the "ON HOOK & CARGO SCHEDULE OF VEHICLES" i…" at bounding box center [492, 252] width 162 height 18
click at [443, 252] on em "Policy - Hartford IM (ON HOOK).pdf" at bounding box center [444, 252] width 56 height 4
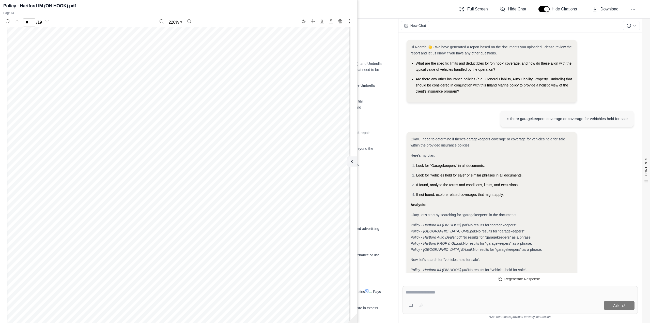
scroll to position [0, 0]
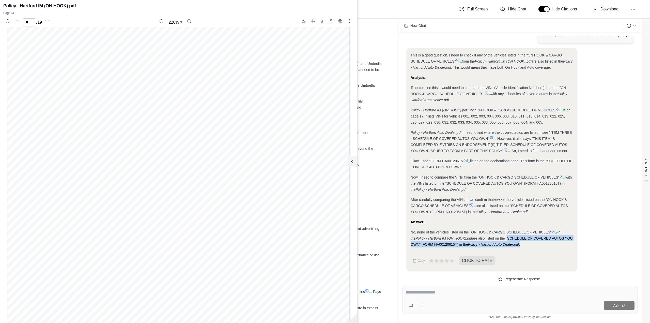
drag, startPoint x: 512, startPoint y: 240, endPoint x: 502, endPoint y: 235, distance: 10.9
click at [502, 235] on div "No, none of the vehicles listed on the "ON HOOK & CARGO SCHEDULE OF VEHICLES" i…" at bounding box center [492, 238] width 162 height 18
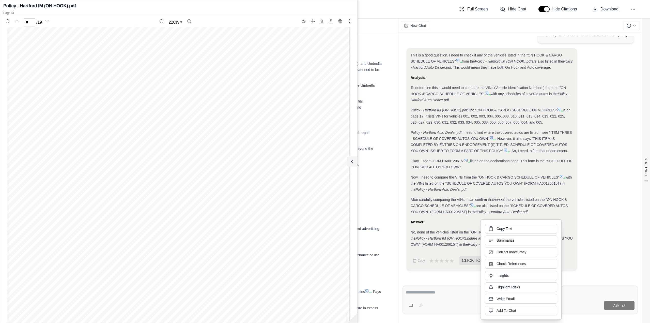
click at [341, 266] on div "001 1995 PTRB [US_VEHICLE_IDENTIFICATION_NUMBER] $250,000. 002 1996 INTL $250,0…" at bounding box center [178, 200] width 343 height 443
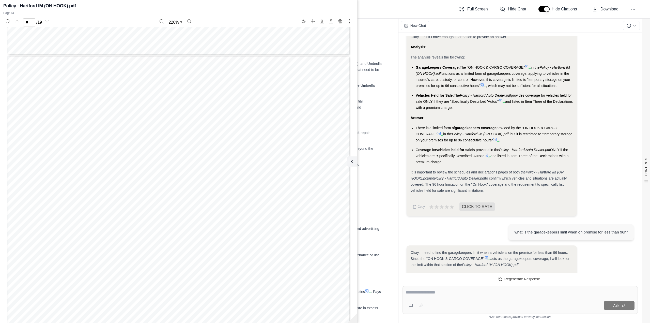
scroll to position [392, 0]
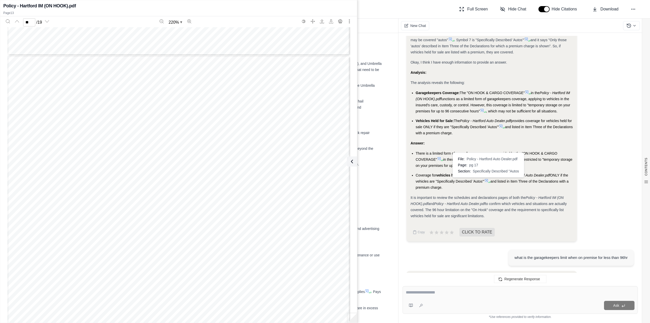
click at [488, 179] on icon at bounding box center [486, 180] width 4 height 4
click at [487, 180] on icon at bounding box center [486, 180] width 4 height 4
click at [483, 196] on span "It is important to review the schedules and declarations pages of both the" at bounding box center [468, 197] width 115 height 4
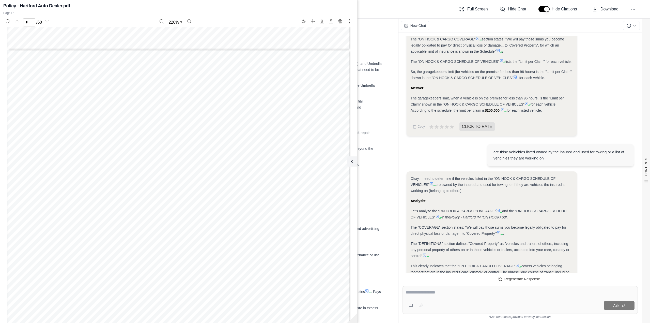
scroll to position [799, 0]
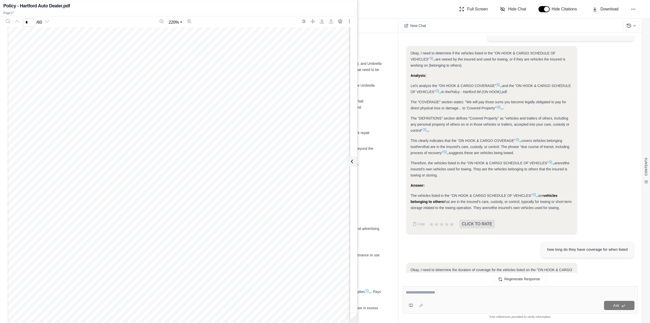
type input "*"
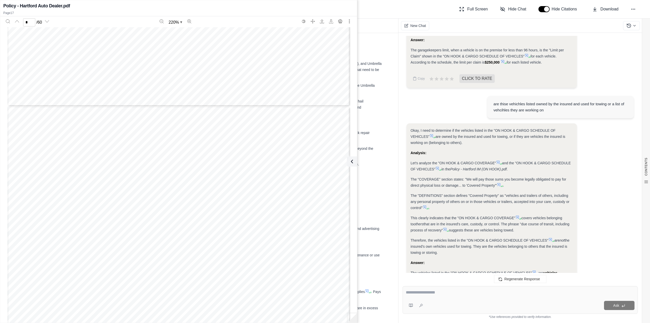
scroll to position [596, 0]
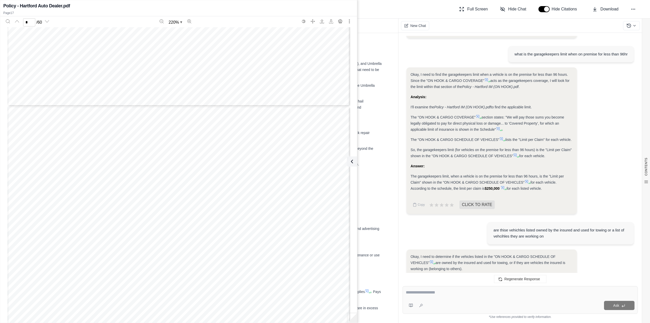
click at [497, 299] on div "Ask" at bounding box center [520, 300] width 235 height 28
click at [499, 293] on textarea at bounding box center [520, 292] width 229 height 6
type textarea "**********"
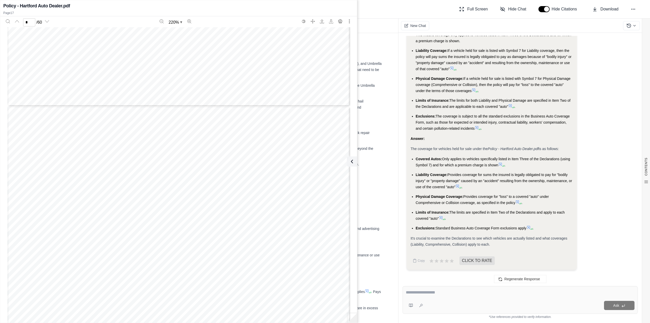
scroll to position [2309, 0]
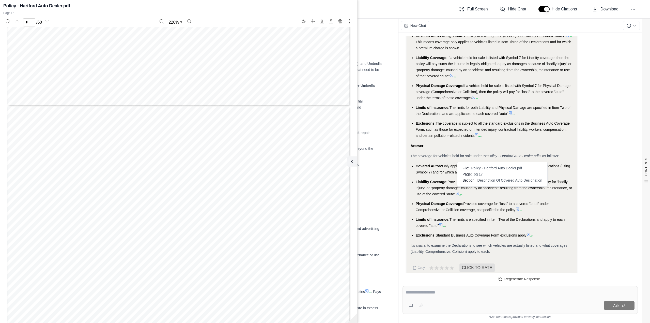
click at [502, 173] on icon at bounding box center [500, 171] width 3 height 3
click at [503, 174] on icon at bounding box center [503, 172] width 3 height 3
click at [500, 173] on icon at bounding box center [500, 171] width 4 height 4
click at [457, 195] on icon at bounding box center [457, 193] width 4 height 4
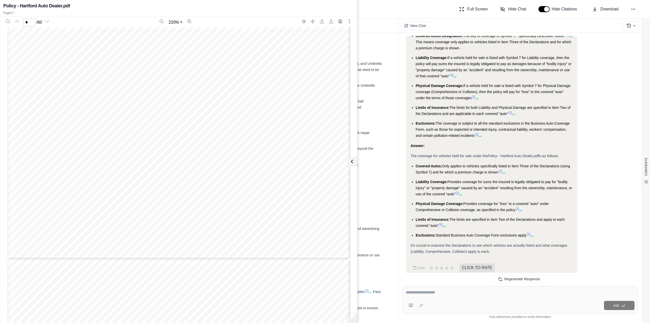
click at [458, 195] on icon at bounding box center [457, 193] width 4 height 4
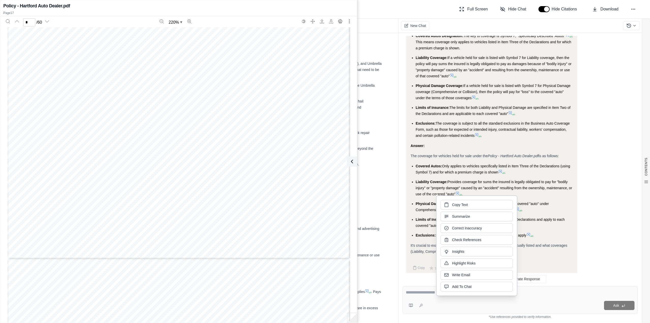
click at [521, 174] on span "Only applies to vehicles specifically listed in Item Three of the Declarations …" at bounding box center [493, 169] width 155 height 10
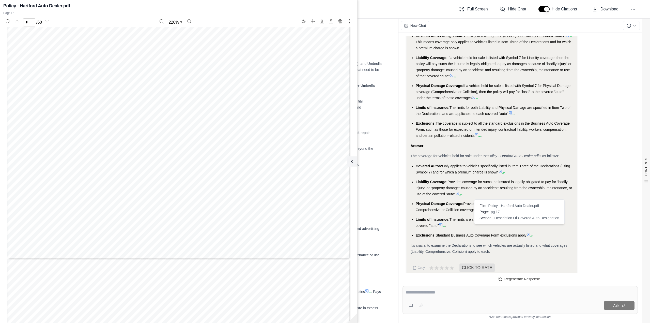
click at [517, 211] on icon at bounding box center [517, 209] width 4 height 4
click at [442, 226] on icon at bounding box center [440, 224] width 3 height 3
click at [510, 228] on li "Limits of Insurance: The limits are specified in Item Two of the Declarations a…" at bounding box center [494, 222] width 157 height 12
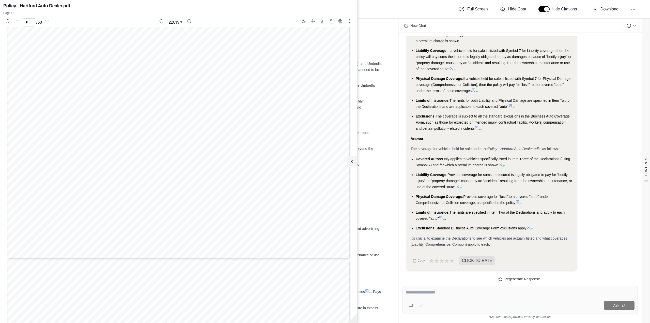
scroll to position [2334, 0]
click at [530, 226] on icon at bounding box center [529, 227] width 4 height 4
click at [442, 217] on icon at bounding box center [441, 218] width 4 height 4
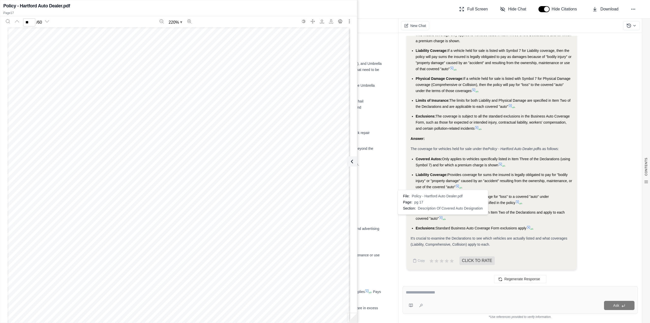
click at [486, 222] on ul "Covered Autos: Only applies to vehicles specifically listed in Item Three of th…" at bounding box center [492, 193] width 162 height 75
click at [499, 163] on icon at bounding box center [500, 164] width 4 height 4
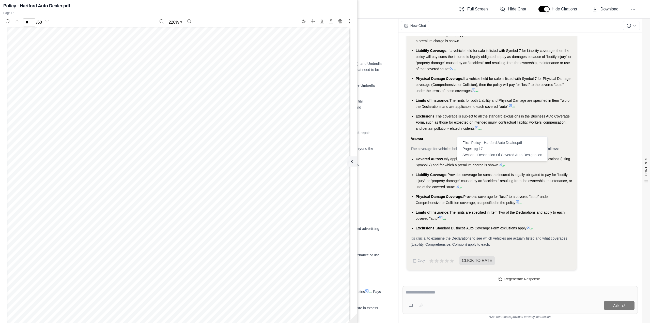
click at [500, 164] on icon at bounding box center [500, 164] width 4 height 4
click at [502, 164] on icon at bounding box center [502, 165] width 3 height 3
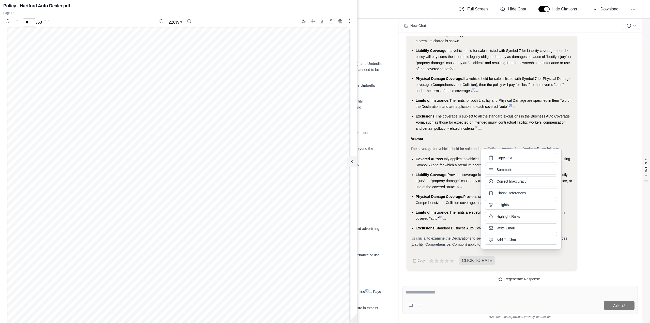
click at [502, 164] on div "Copy Text Summarize Correct Inaccuracy Check References Insights Highlight Risk…" at bounding box center [521, 198] width 72 height 91
click at [453, 193] on ul "Covered Autos: Only applies to vehicles specifically listed in Item Three of th…" at bounding box center [492, 193] width 162 height 75
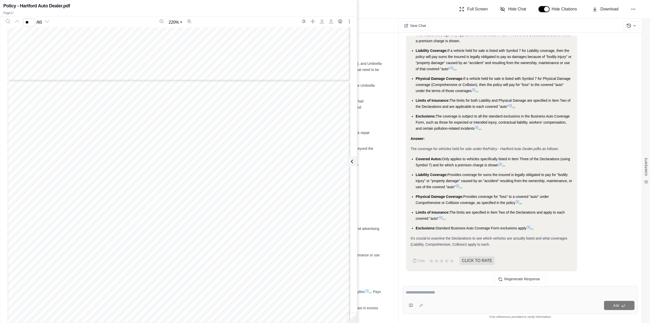
click at [503, 165] on icon at bounding box center [503, 165] width 3 height 3
click at [501, 163] on icon at bounding box center [500, 164] width 4 height 4
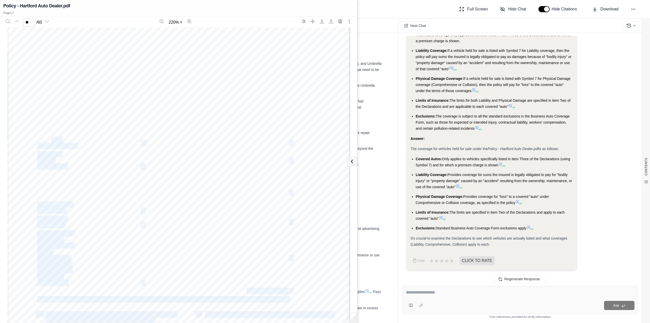
drag, startPoint x: 49, startPoint y: 141, endPoint x: 132, endPoint y: 142, distance: 83.4
click at [132, 142] on div "[DATE] 4 , 4 9 6 . 0 0 SEE IH1204 INTERTECH LEASING INC OP0365 16.00 56.00 100 …" at bounding box center [178, 147] width 343 height 443
click at [116, 166] on div "[DATE] 4 , 4 9 6 . 0 0 SEE IH1204 INTERTECH LEASING INC OP0365 16.00 56.00 100 …" at bounding box center [178, 147] width 343 height 443
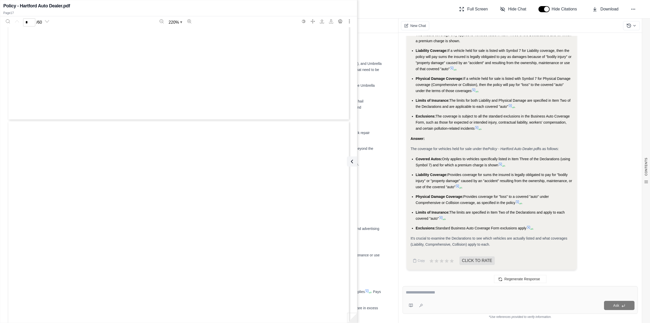
scroll to position [0, 0]
drag, startPoint x: 301, startPoint y: 251, endPoint x: 198, endPoint y: 12, distance: 260.1
type input "**"
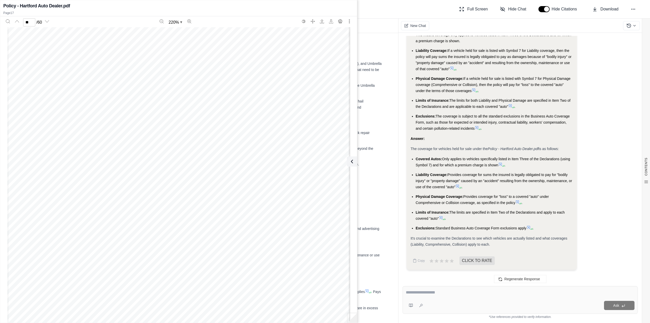
click at [431, 189] on li "Liability Coverage: Provides coverage for sums the insured is legally obligated…" at bounding box center [494, 181] width 157 height 18
drag, startPoint x: 442, startPoint y: 156, endPoint x: 493, endPoint y: 168, distance: 51.4
click at [493, 168] on ul "Covered Autos: Only applies to vehicles specifically listed in Item Three of th…" at bounding box center [492, 193] width 162 height 75
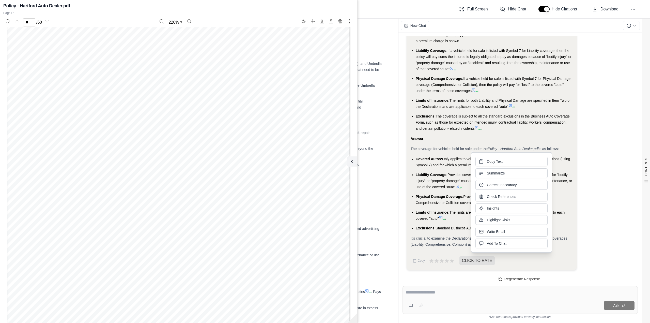
click at [493, 168] on div "Copy Text Summarize Correct Inaccuracy Check References Insights Highlight Risk…" at bounding box center [511, 202] width 72 height 91
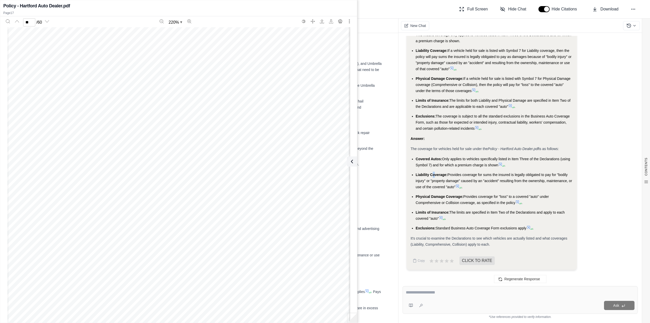
click at [434, 168] on ul "Covered Autos: Only applies to vehicles specifically listed in Item Three of th…" at bounding box center [492, 193] width 162 height 75
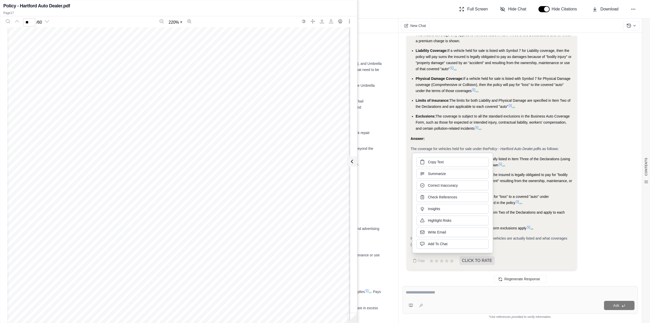
click at [617, 159] on div "Okay, I need to show the coverage details for vehicles held for sale, based on …" at bounding box center [520, 116] width 227 height 315
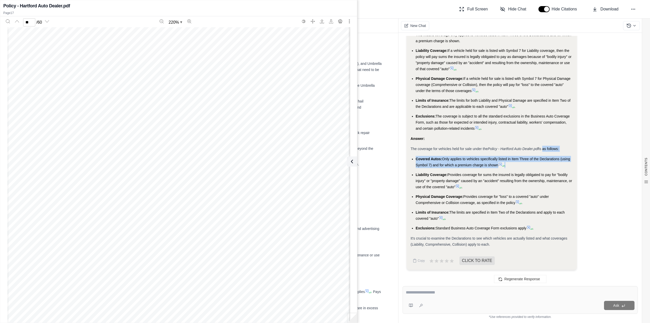
drag, startPoint x: 547, startPoint y: 164, endPoint x: 543, endPoint y: 150, distance: 14.0
click at [543, 150] on div "Okay, I need to show the coverage details for vehicles held for sale, based on …" at bounding box center [492, 105] width 162 height 285
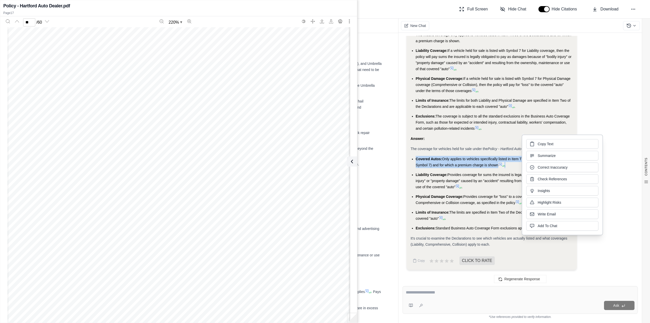
click at [630, 160] on div "Okay, I need to show the coverage details for vehicles held for sale, based on …" at bounding box center [520, 116] width 227 height 315
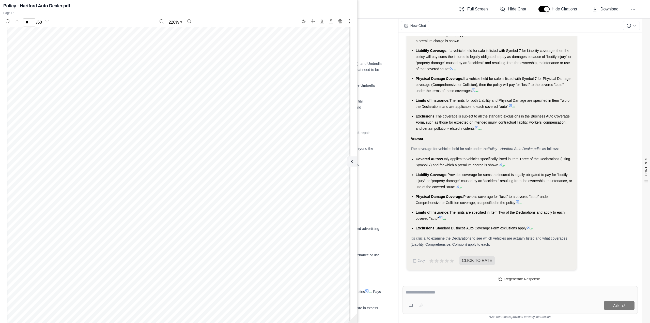
click at [537, 210] on li "Limits of Insurance: The limits are specified in Item Two of the Declarations a…" at bounding box center [494, 215] width 157 height 12
click at [605, 195] on div "Okay, I need to show the coverage details for vehicles held for sale, based on …" at bounding box center [520, 116] width 227 height 315
drag, startPoint x: 528, startPoint y: 166, endPoint x: 535, endPoint y: 155, distance: 13.6
click at [535, 155] on div "Okay, I need to show the coverage details for vehicles held for sale, based on …" at bounding box center [492, 105] width 162 height 285
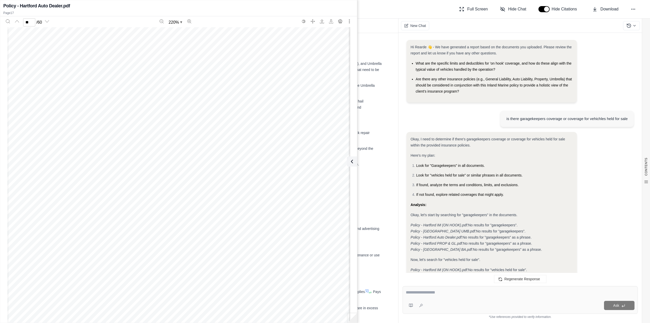
scroll to position [0, 0]
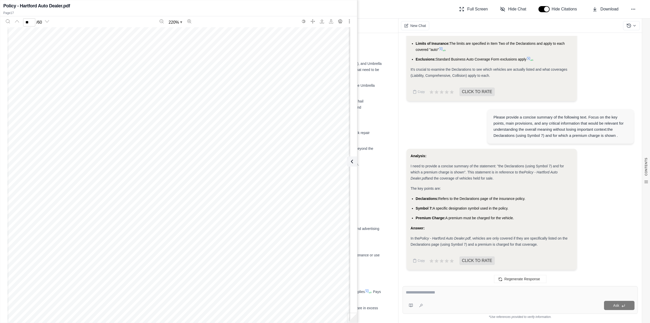
drag, startPoint x: 467, startPoint y: 136, endPoint x: 486, endPoint y: 140, distance: 19.4
click at [486, 140] on div "Please provide a concise summary of the following text. Focus on the key points…" at bounding box center [520, 127] width 227 height 44
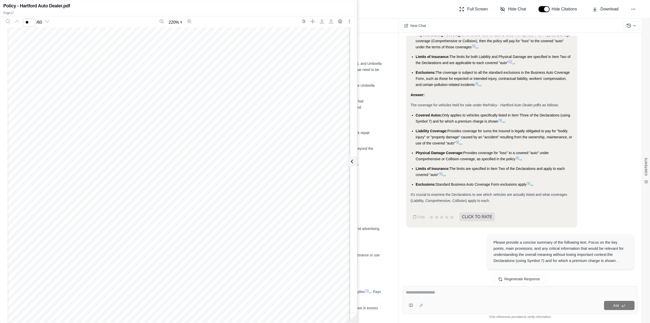
scroll to position [2350, 0]
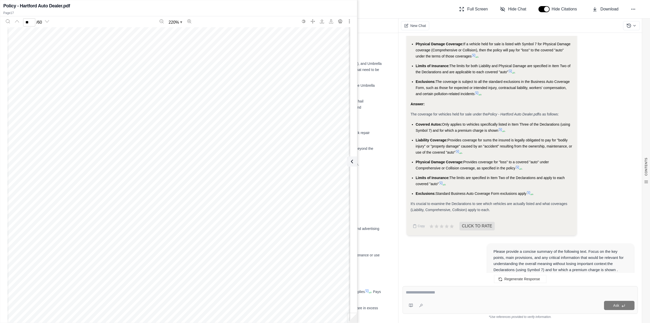
drag, startPoint x: 457, startPoint y: 158, endPoint x: 516, endPoint y: 185, distance: 64.4
click at [516, 185] on ul "Covered Autos: Only applies to vehicles specifically listed in Item Three of th…" at bounding box center [492, 158] width 162 height 75
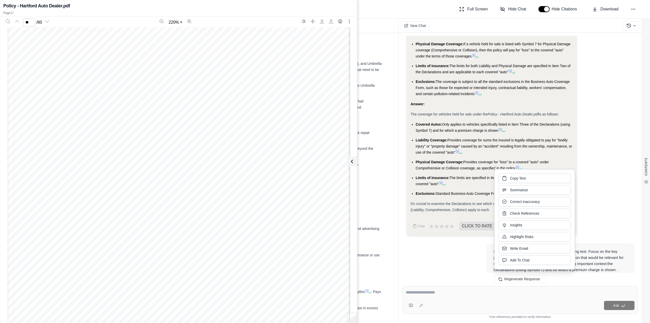
click at [600, 162] on div "Okay, I need to show the coverage details for vehicles held for sale, based on …" at bounding box center [520, 81] width 227 height 315
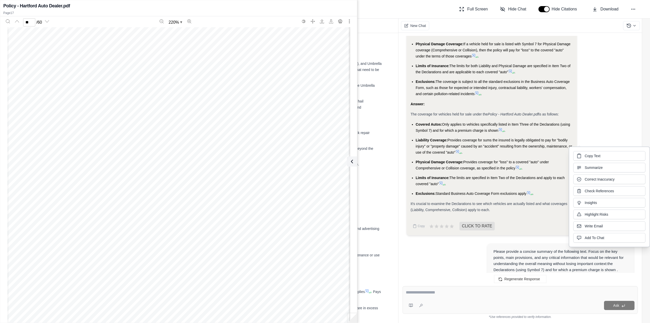
click at [611, 133] on div "Okay, I need to show the coverage details for vehicles held for sale, based on …" at bounding box center [520, 81] width 227 height 315
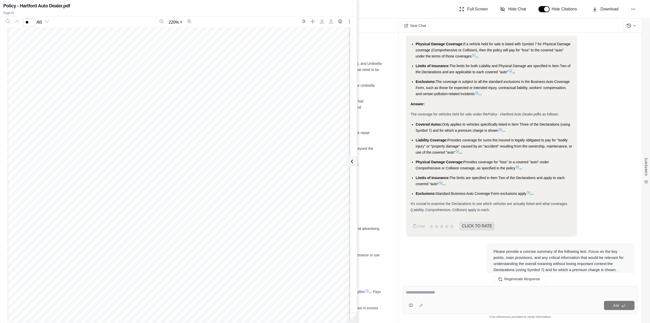
click at [530, 195] on icon at bounding box center [529, 193] width 4 height 4
drag, startPoint x: 236, startPoint y: 130, endPoint x: 252, endPoint y: 155, distance: 29.3
click at [252, 155] on div "Page 21" at bounding box center [178, 42] width 343 height 443
drag, startPoint x: 241, startPoint y: 129, endPoint x: 248, endPoint y: 157, distance: 29.5
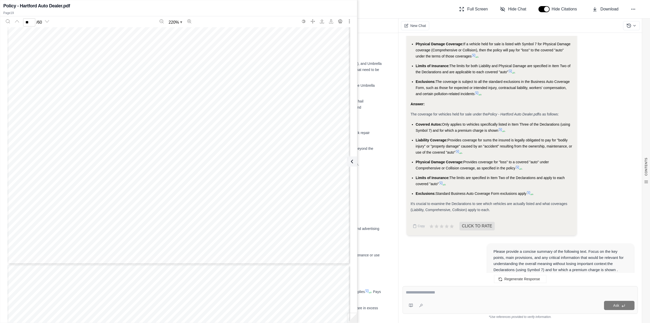
click at [248, 157] on div "Page 21" at bounding box center [178, 42] width 343 height 443
click at [495, 170] on span "Provides coverage for "loss" to a covered "auto" under Comprehensive or Collisi…" at bounding box center [482, 165] width 133 height 10
drag, startPoint x: 477, startPoint y: 182, endPoint x: 480, endPoint y: 188, distance: 6.6
click at [480, 171] on li "Physical Damage Coverage: Provides coverage for "loss" to a covered "auto" unde…" at bounding box center [494, 165] width 157 height 12
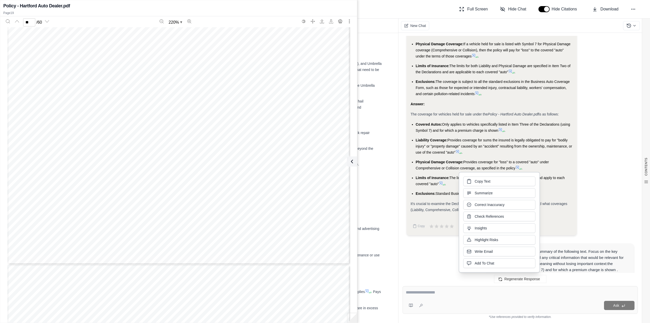
click at [480, 188] on div "Copy Text Summarize Correct Inaccuracy Check References Insights Highlight Risk…" at bounding box center [499, 221] width 72 height 91
click at [523, 107] on div "Answer:" at bounding box center [492, 104] width 162 height 6
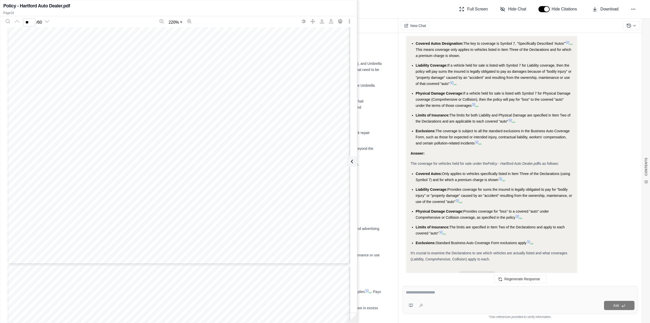
scroll to position [2299, 0]
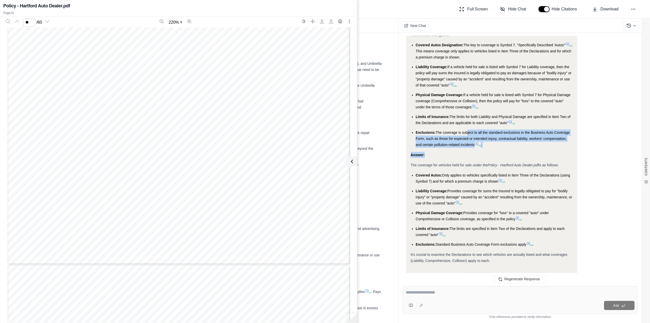
drag, startPoint x: 467, startPoint y: 151, endPoint x: 494, endPoint y: 166, distance: 30.5
click at [494, 166] on div "Okay, I need to show the coverage details for vehicles held for sale, based on …" at bounding box center [492, 121] width 162 height 285
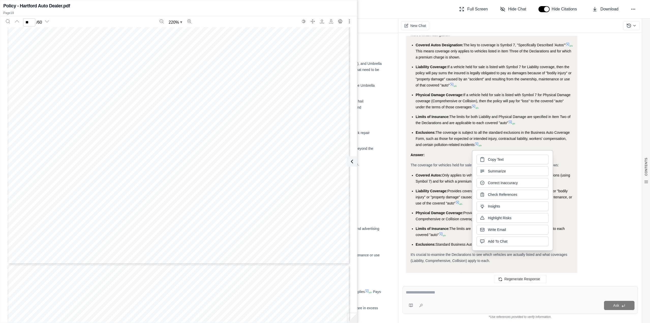
click at [611, 142] on div "Okay, I need to show the coverage details for vehicles held for sale, based on …" at bounding box center [520, 132] width 227 height 315
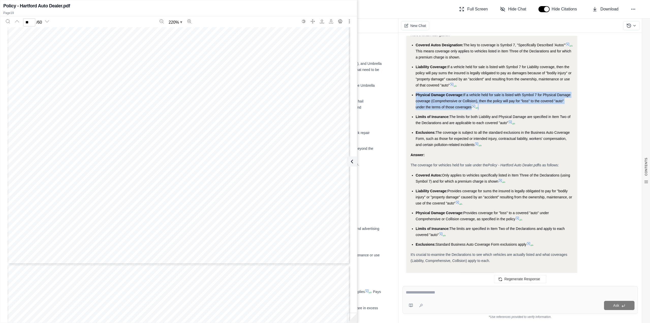
drag, startPoint x: 570, startPoint y: 127, endPoint x: 565, endPoint y: 105, distance: 21.8
click at [565, 105] on ul "Covered Autos Designation: The key to coverage is Symbol 7, "Specifically Descr…" at bounding box center [492, 95] width 162 height 106
click at [518, 110] on li "Physical Damage Coverage: If a vehicle held for sale is listed with Symbol 7 fo…" at bounding box center [494, 101] width 157 height 18
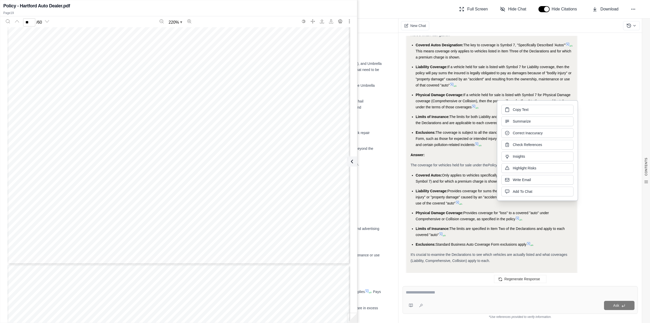
click at [592, 110] on div "Okay, I need to show the coverage details for vehicles held for sale, based on …" at bounding box center [520, 132] width 227 height 315
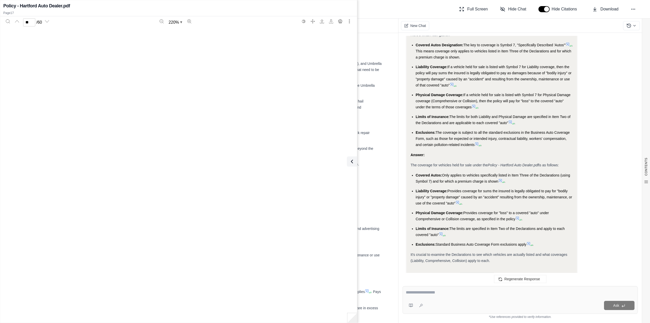
click at [475, 108] on icon at bounding box center [474, 106] width 4 height 4
type input "**"
drag, startPoint x: 129, startPoint y: 250, endPoint x: 187, endPoint y: 263, distance: 58.7
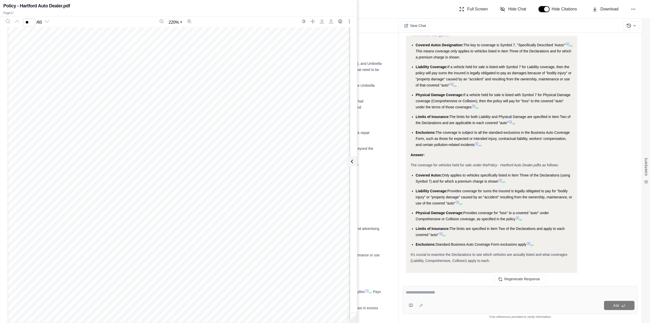
click at [186, 263] on div "Page 17" at bounding box center [178, 172] width 343 height 443
drag, startPoint x: 195, startPoint y: 250, endPoint x: 213, endPoint y: 266, distance: 23.9
click at [213, 266] on div "Page 17" at bounding box center [178, 172] width 343 height 443
drag, startPoint x: 209, startPoint y: 270, endPoint x: 210, endPoint y: 244, distance: 26.4
click at [210, 244] on div "Page 17" at bounding box center [178, 172] width 343 height 443
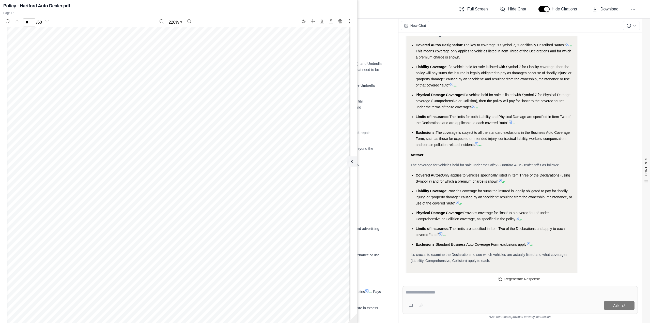
click at [206, 266] on div "Page 17" at bounding box center [178, 172] width 343 height 443
drag, startPoint x: 138, startPoint y: 252, endPoint x: 180, endPoint y: 269, distance: 45.3
click at [180, 269] on div "Page 17" at bounding box center [178, 172] width 343 height 443
drag, startPoint x: 501, startPoint y: 165, endPoint x: 454, endPoint y: 148, distance: 50.0
click at [454, 148] on li "Exclusions: The coverage is subject to all the standard exclusions in the Busin…" at bounding box center [494, 138] width 157 height 18
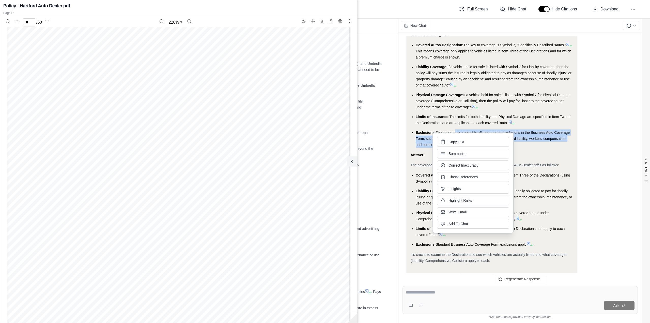
click at [426, 147] on span "The coverage is subject to all the standard exclusions in the Business Auto Cov…" at bounding box center [493, 138] width 154 height 16
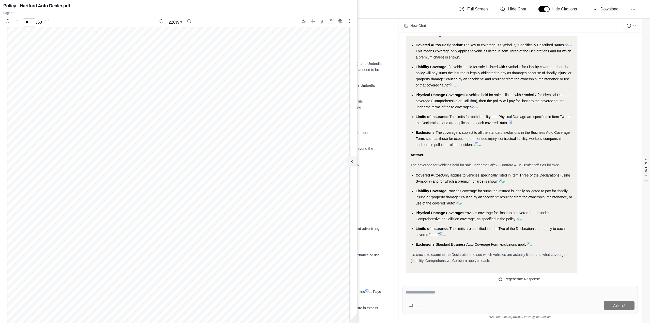
click at [581, 165] on div "Okay, I need to show the coverage details for vehicles held for sale, based on …" at bounding box center [520, 132] width 227 height 315
drag, startPoint x: 562, startPoint y: 162, endPoint x: 561, endPoint y: 141, distance: 21.6
click at [561, 141] on ul "Covered Autos Designation: The key to coverage is Symbol 7, "Specifically Descr…" at bounding box center [492, 95] width 162 height 106
click at [512, 147] on span "The coverage is subject to all the standard exclusions in the Business Auto Cov…" at bounding box center [493, 138] width 154 height 16
click at [595, 151] on div "Okay, I need to show the coverage details for vehicles held for sale, based on …" at bounding box center [520, 132] width 227 height 315
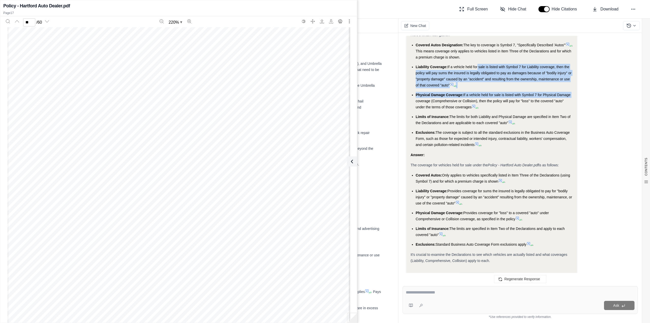
drag, startPoint x: 487, startPoint y: 92, endPoint x: 576, endPoint y: 108, distance: 90.4
click at [576, 108] on div "Okay, I need to show the coverage details for vehicles held for sale, based on …" at bounding box center [492, 130] width 171 height 311
click at [584, 84] on div "Okay, I need to show the coverage details for vehicles held for sale, based on …" at bounding box center [520, 132] width 227 height 315
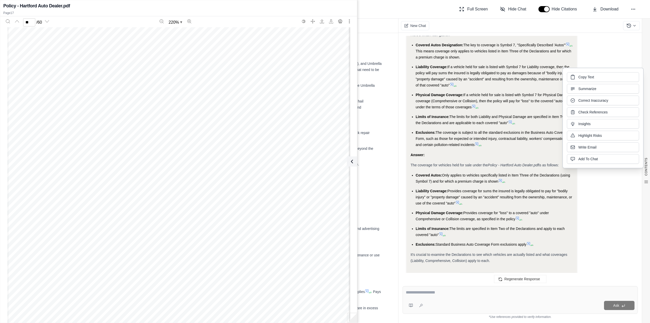
click at [604, 203] on div "Okay, I need to show the coverage details for vehicles held for sale, based on …" at bounding box center [520, 132] width 227 height 315
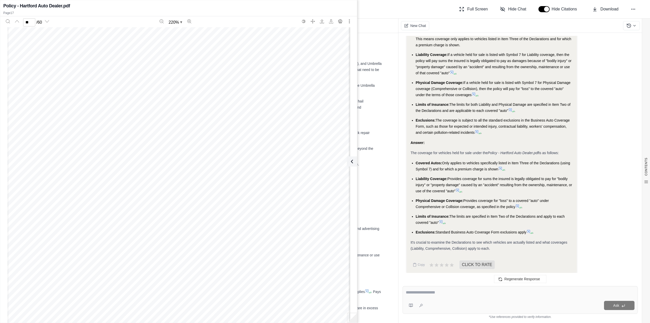
scroll to position [2299, 0]
